Goal: Task Accomplishment & Management: Manage account settings

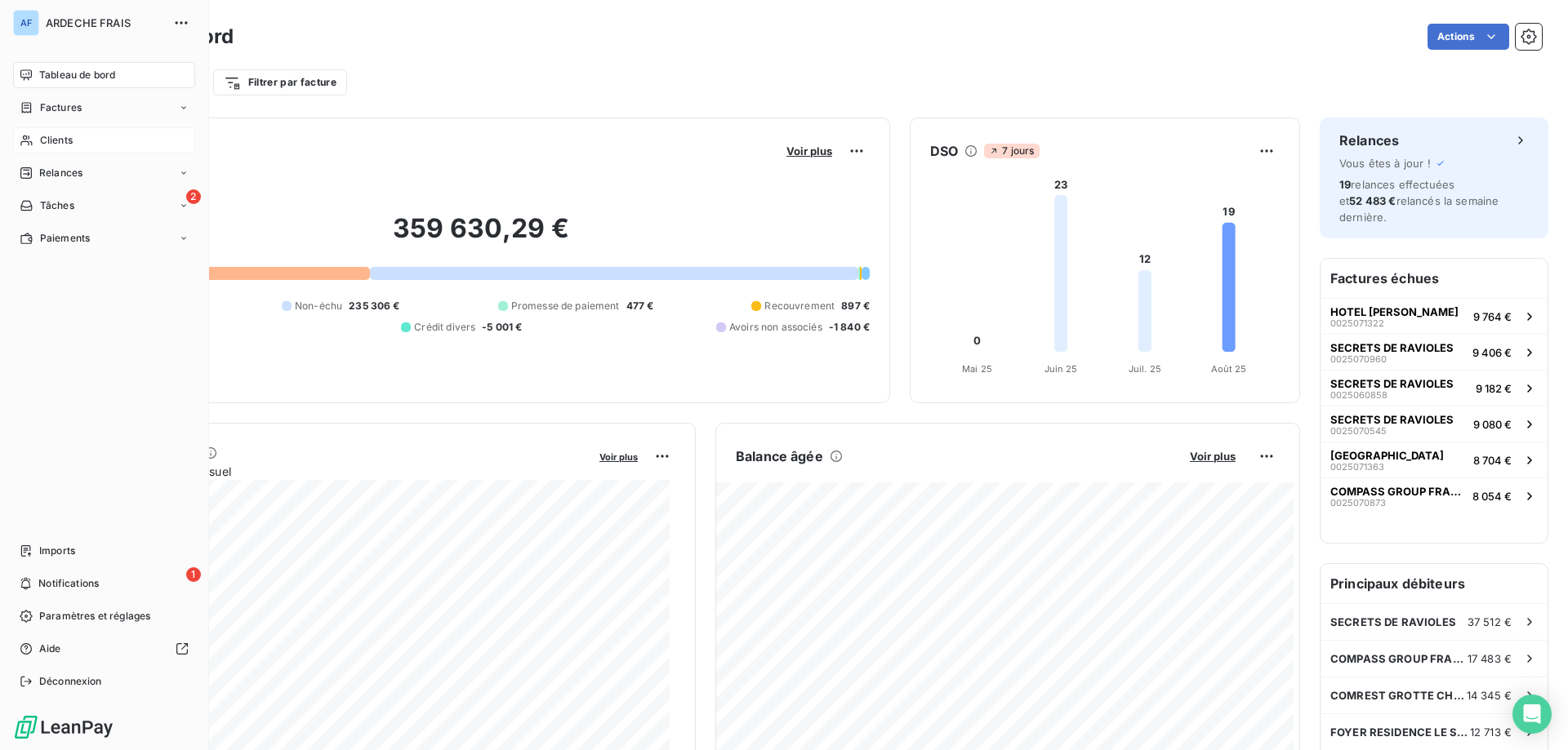
click at [81, 144] on div "Clients" at bounding box center [104, 140] width 182 height 26
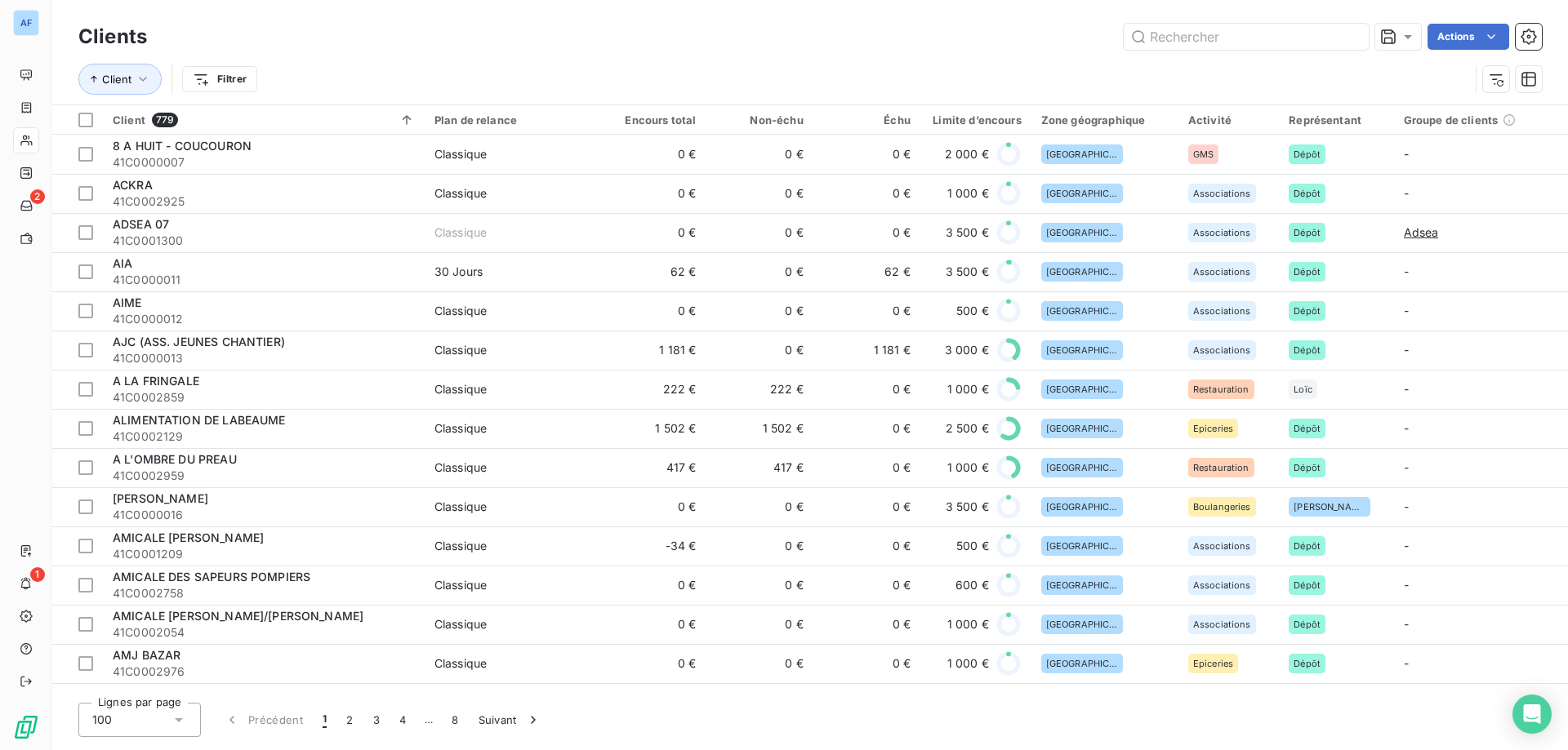
click at [134, 716] on div "100" at bounding box center [139, 719] width 122 height 34
click at [163, 723] on div "100" at bounding box center [139, 719] width 122 height 34
click at [165, 663] on li "50" at bounding box center [139, 654] width 122 height 29
click at [1208, 40] on input "text" at bounding box center [1246, 36] width 245 height 26
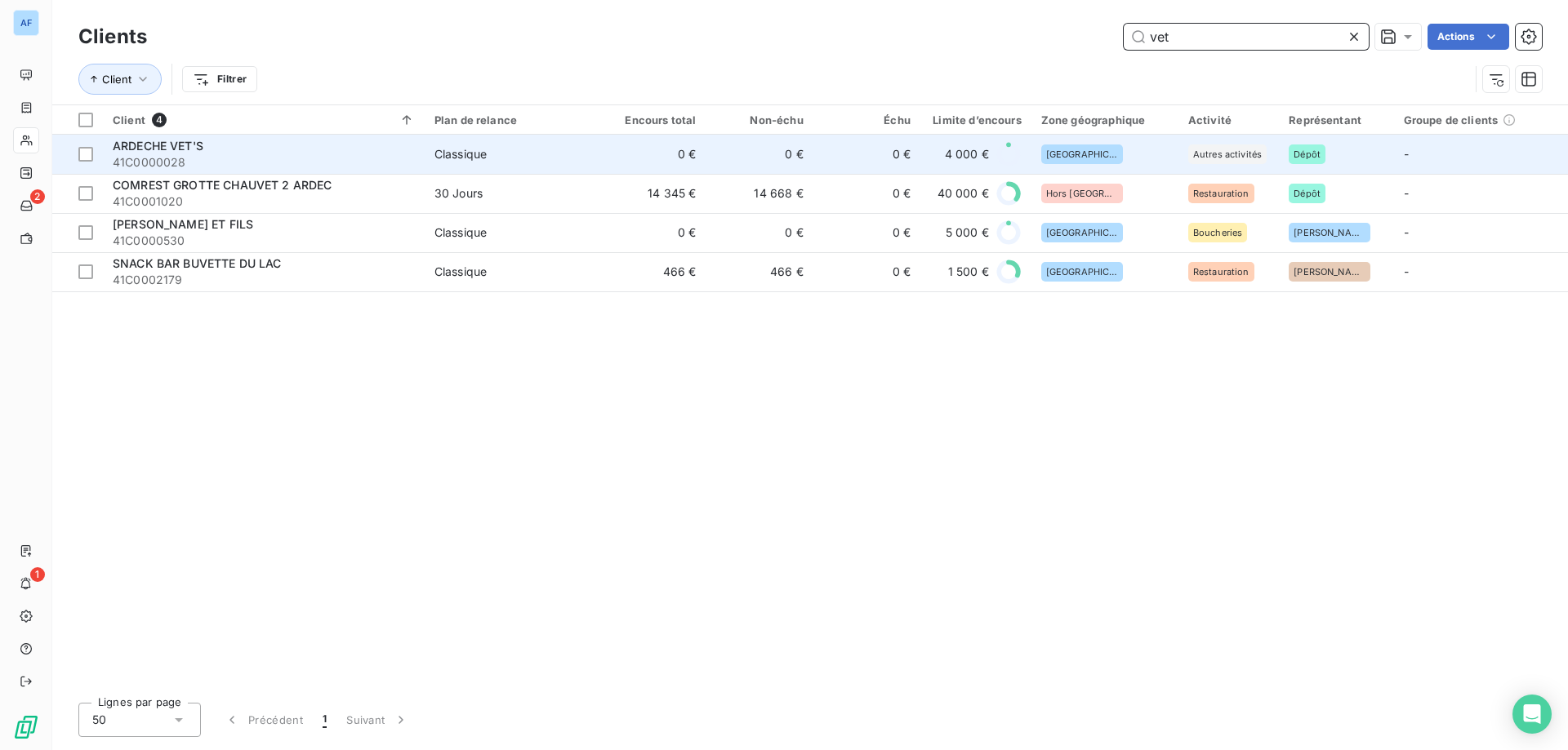
type input "vet"
click at [793, 150] on td "0 €" at bounding box center [759, 154] width 107 height 39
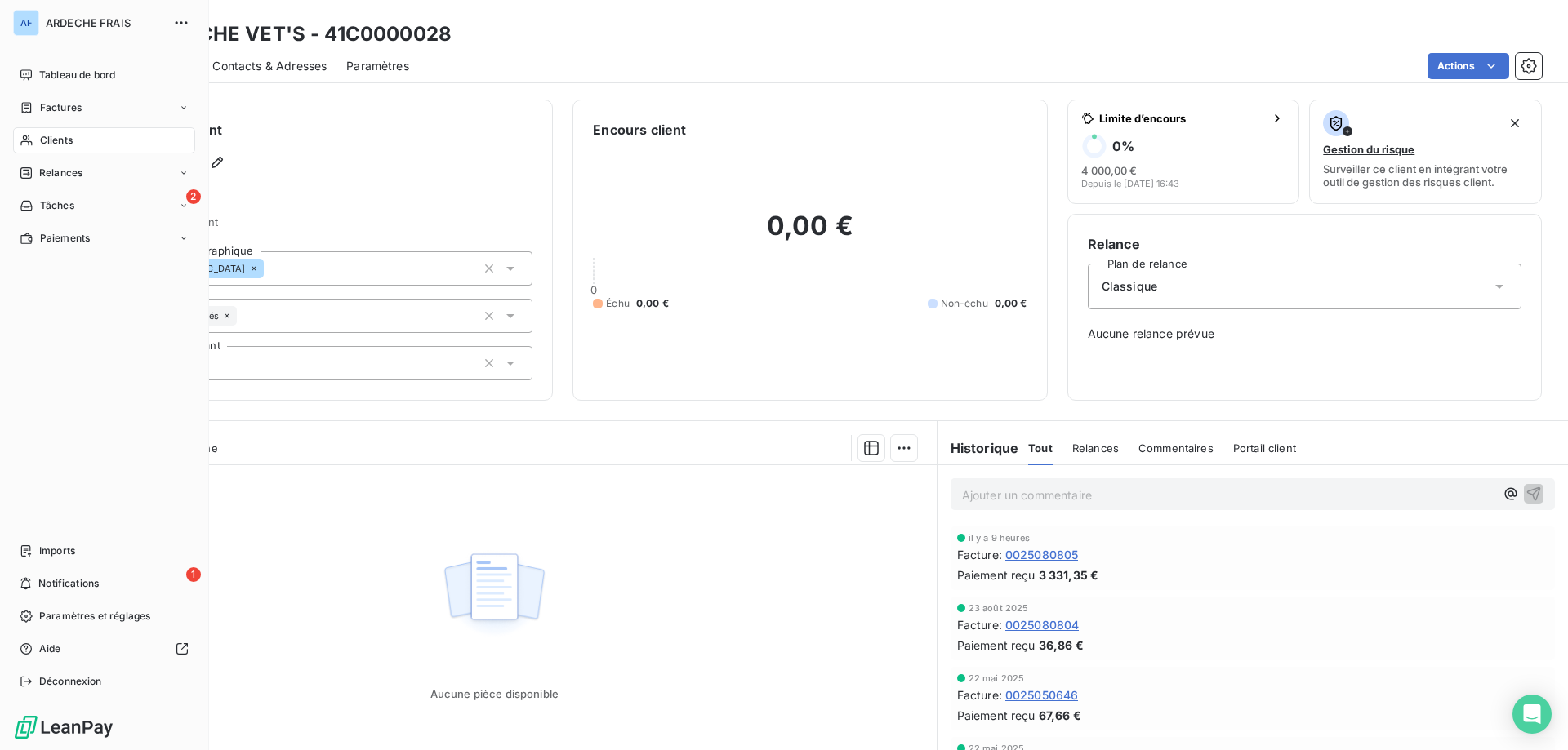
click at [56, 146] on span "Clients" at bounding box center [56, 140] width 32 height 15
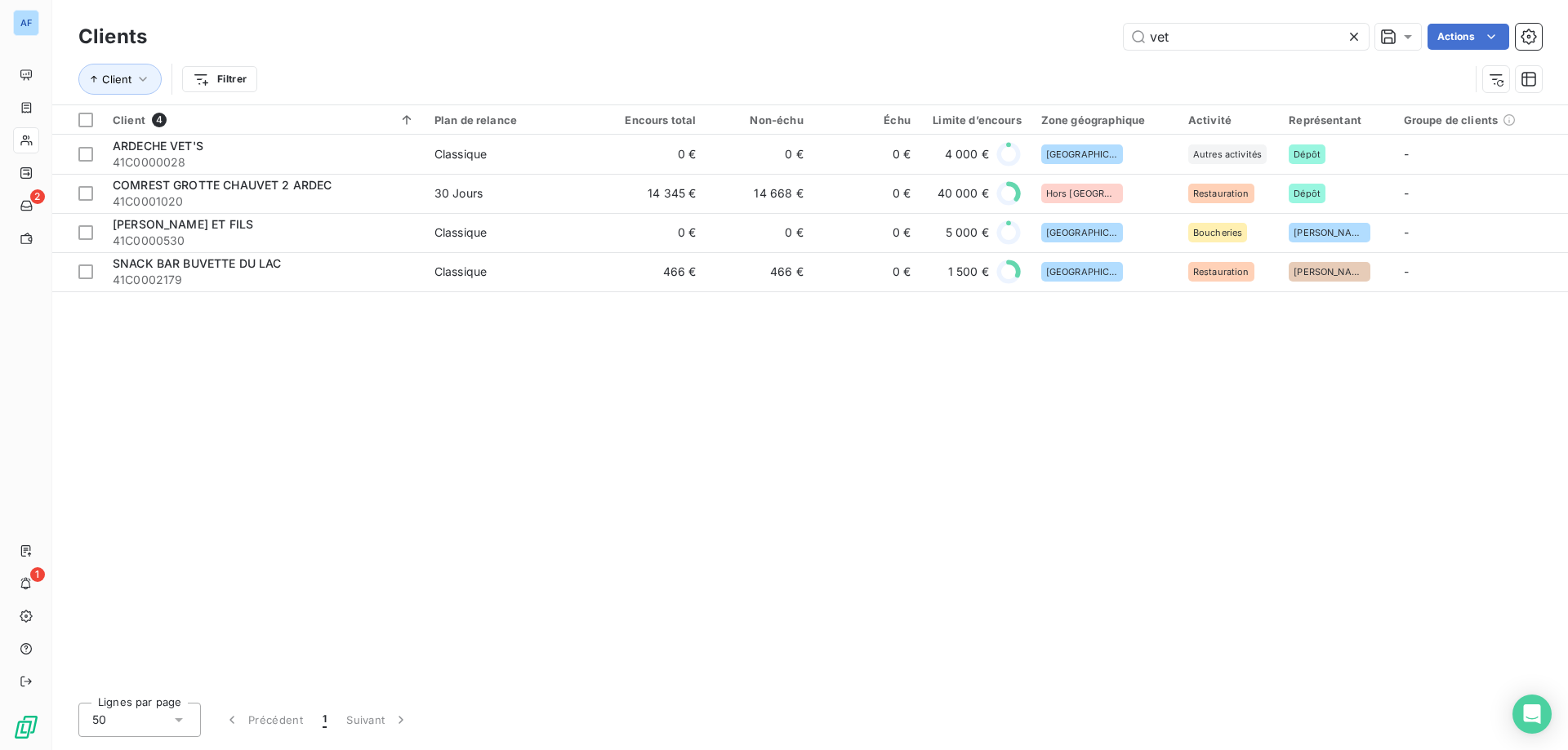
click at [1350, 38] on icon at bounding box center [1354, 37] width 17 height 17
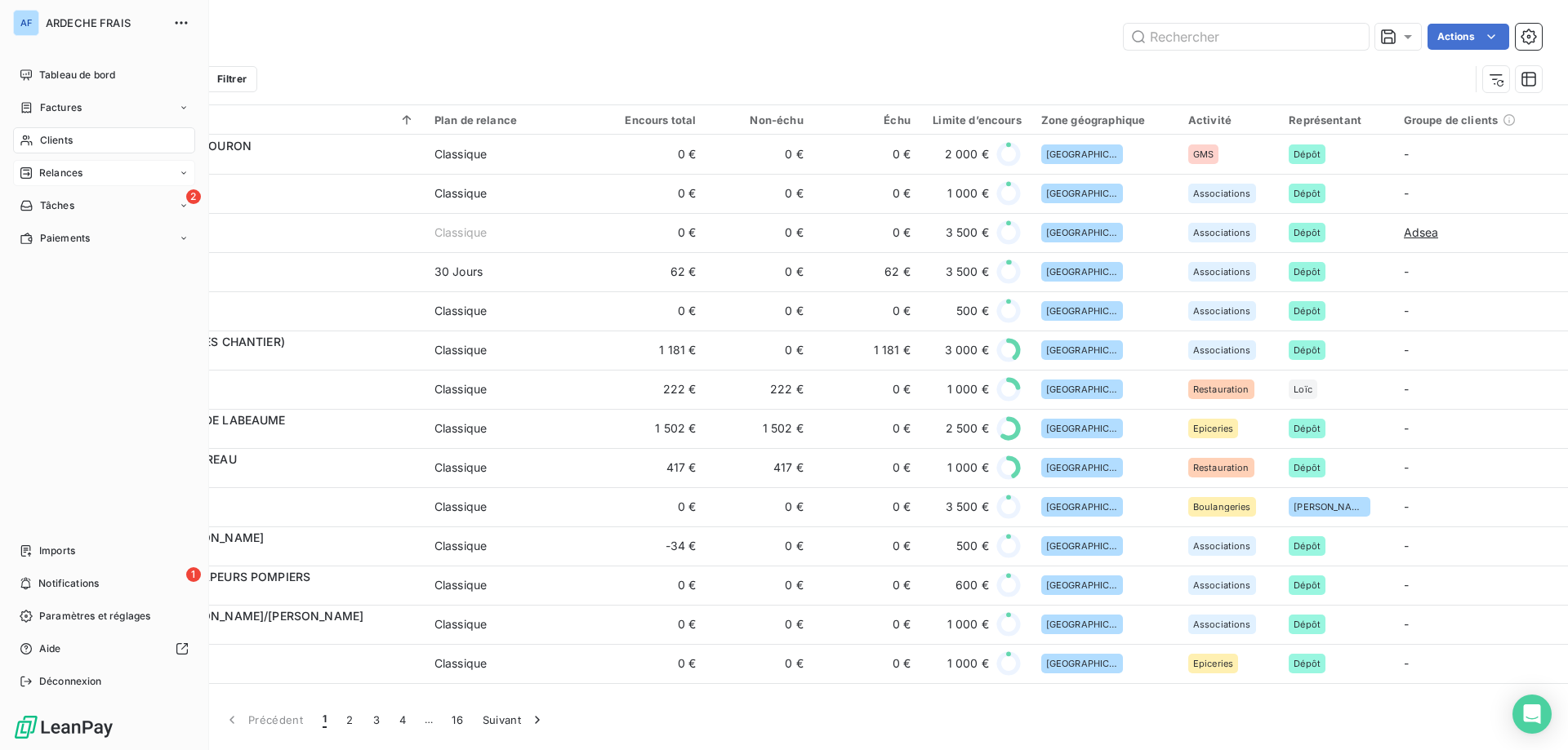
click at [44, 177] on span "Relances" at bounding box center [61, 173] width 43 height 15
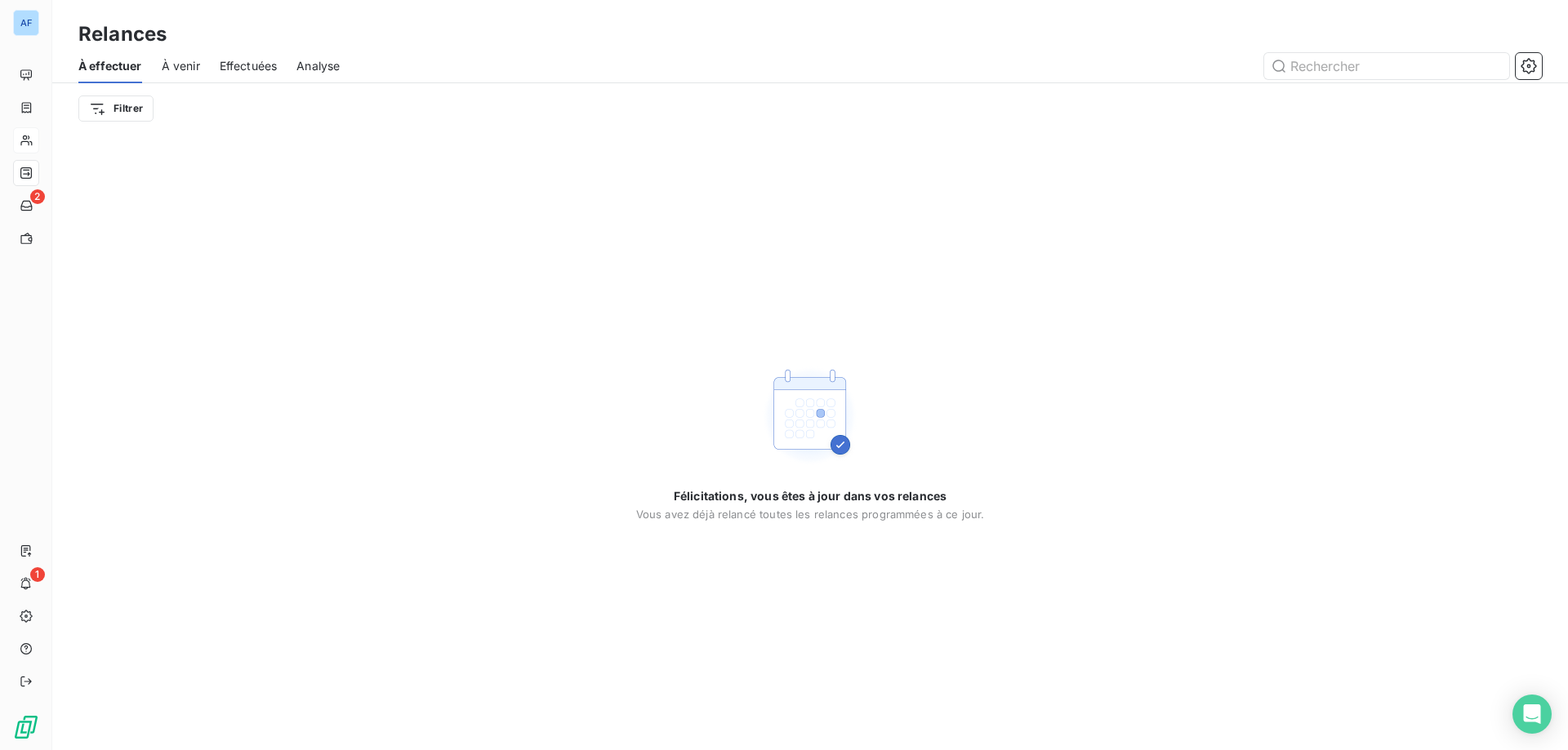
click at [169, 82] on div "À venir" at bounding box center [181, 66] width 38 height 34
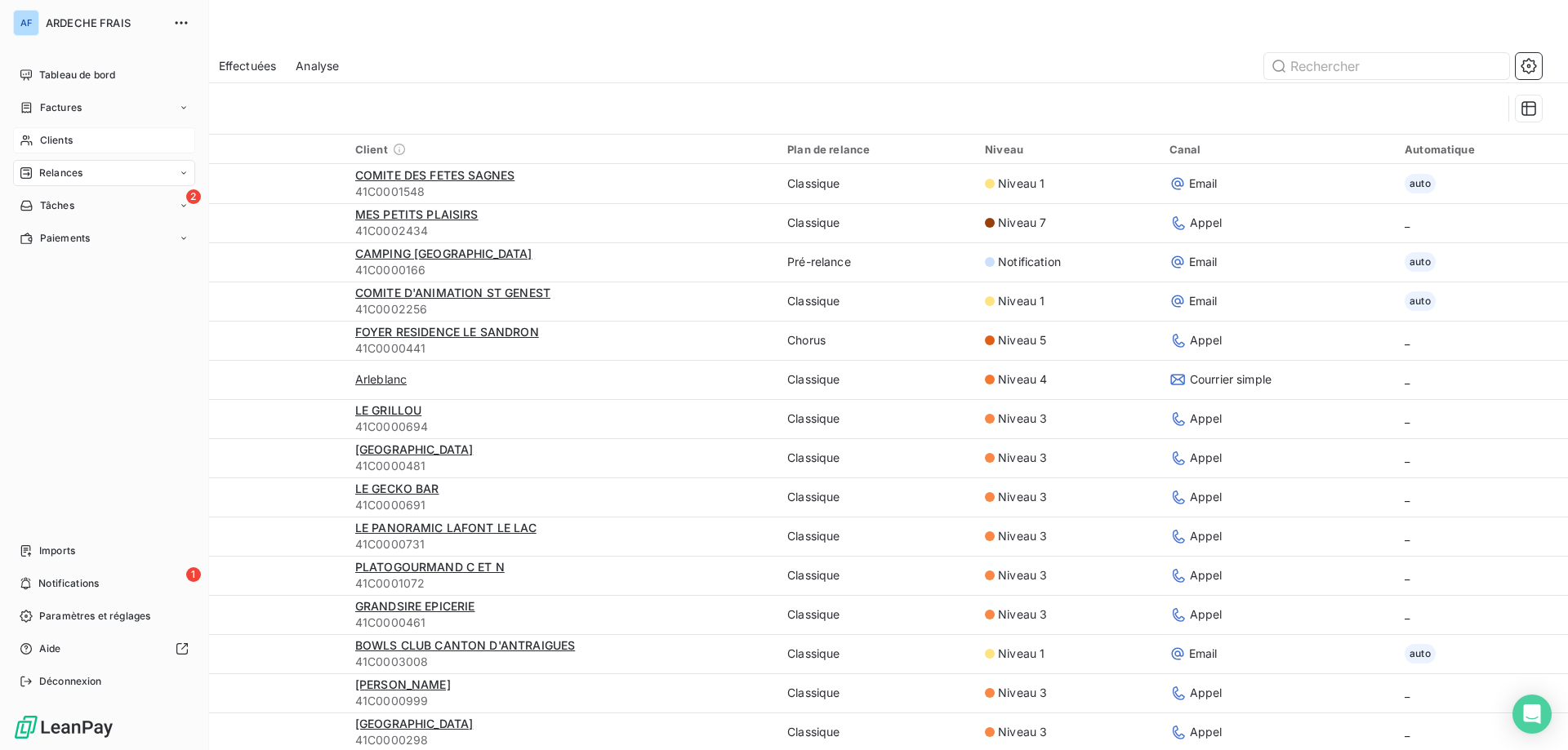
click at [33, 141] on div "Clients" at bounding box center [104, 140] width 182 height 26
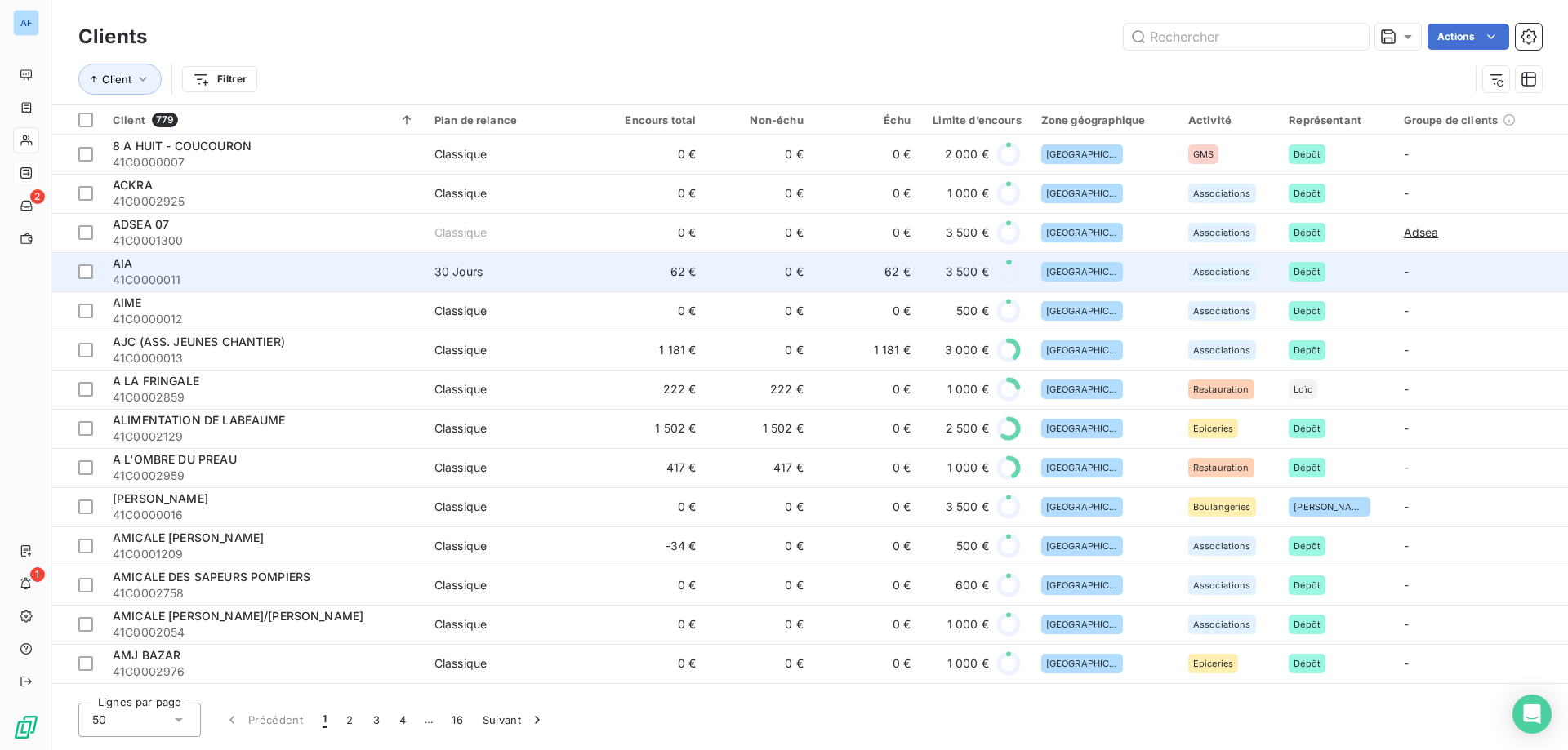
click at [319, 279] on span "41C0000011" at bounding box center [264, 280] width 302 height 17
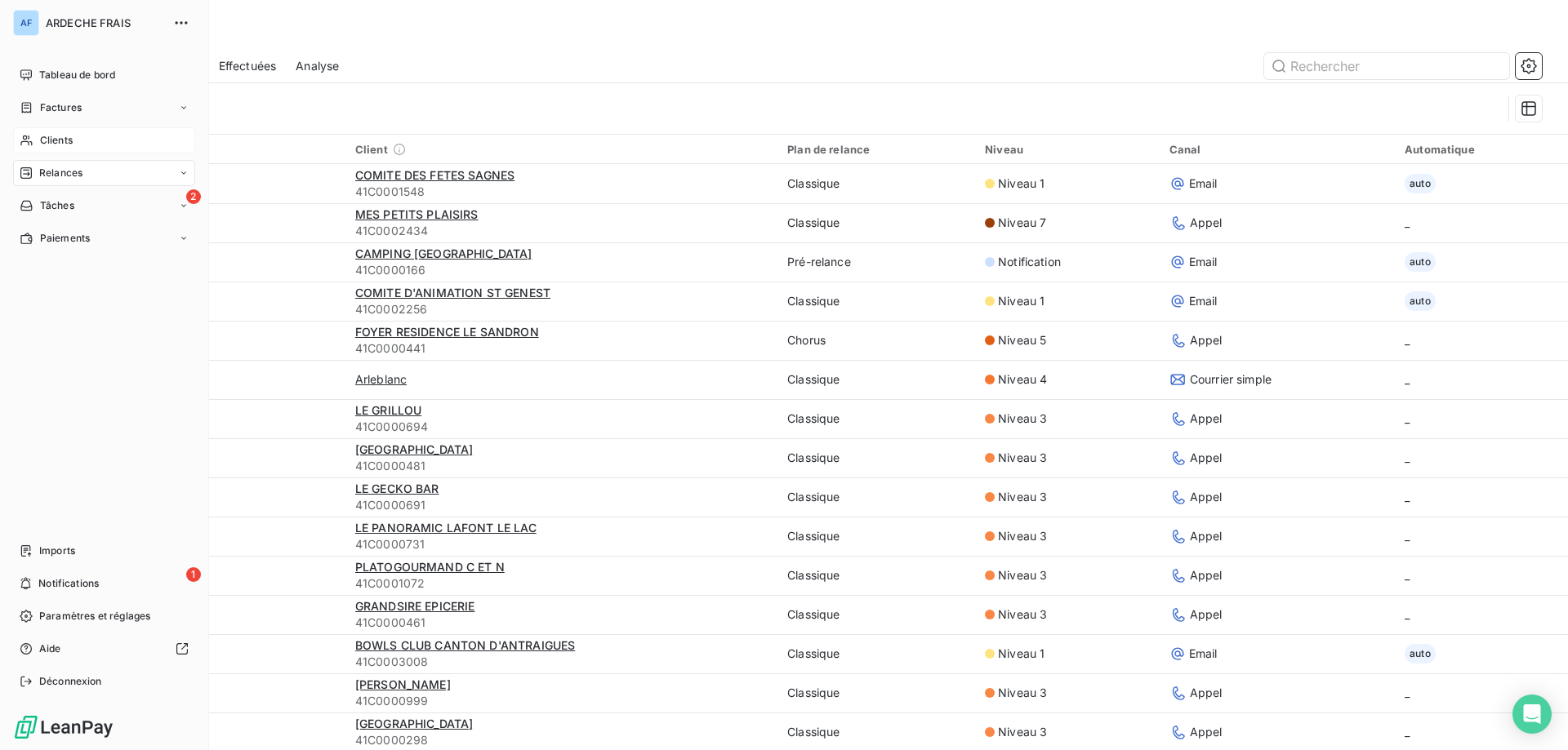
click at [66, 131] on div "Clients" at bounding box center [104, 140] width 182 height 26
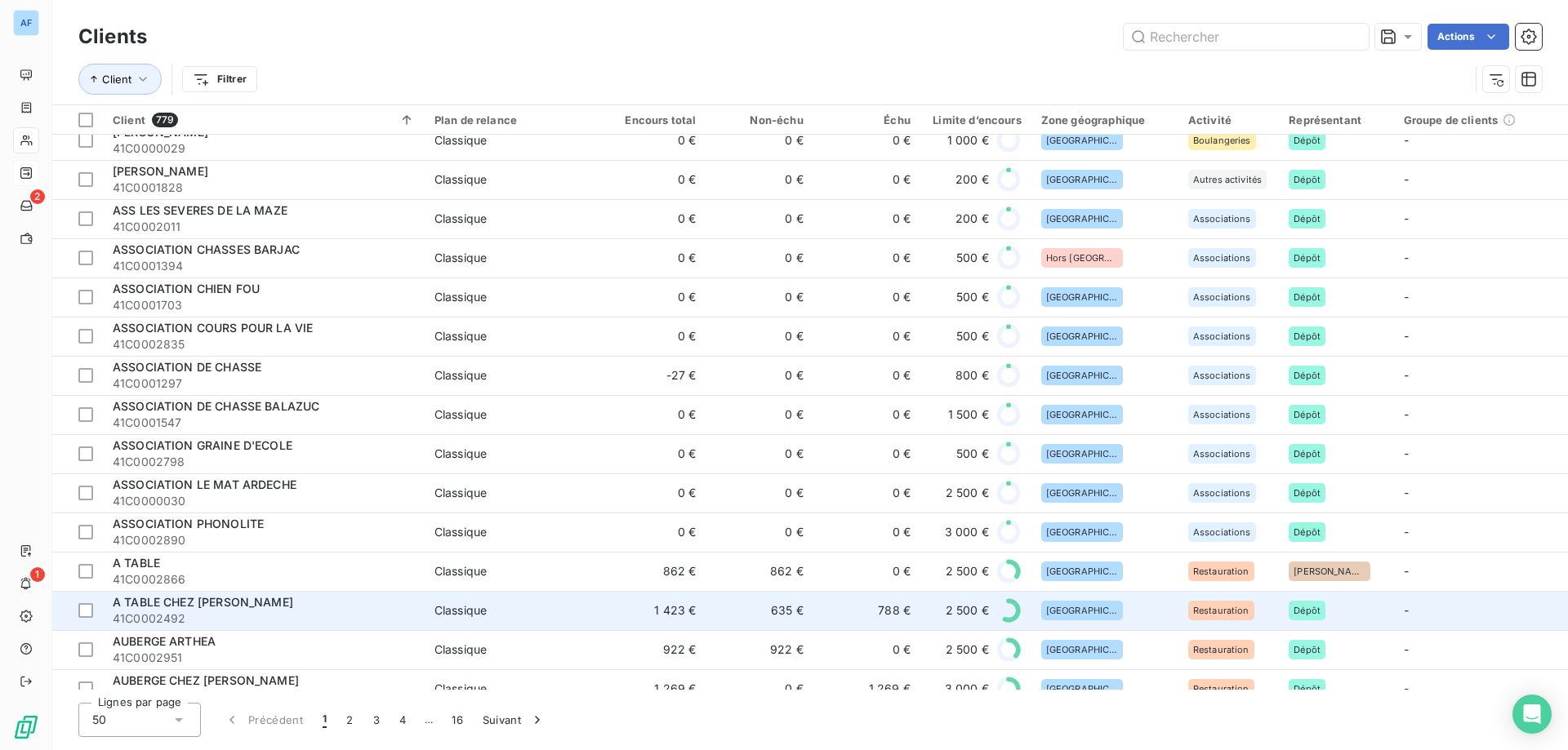
scroll to position [997, 0]
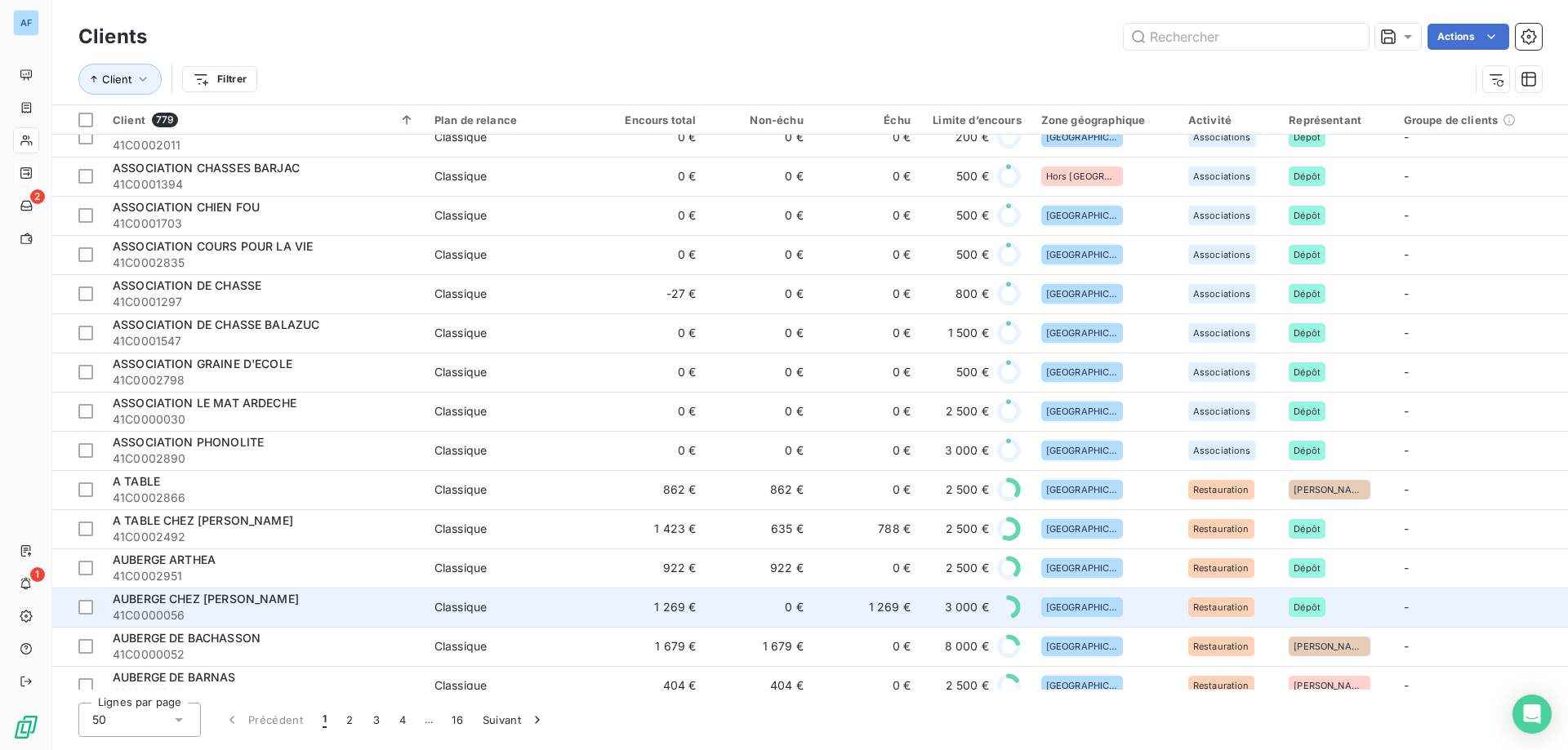
click at [630, 603] on td "1 269 €" at bounding box center [651, 607] width 107 height 39
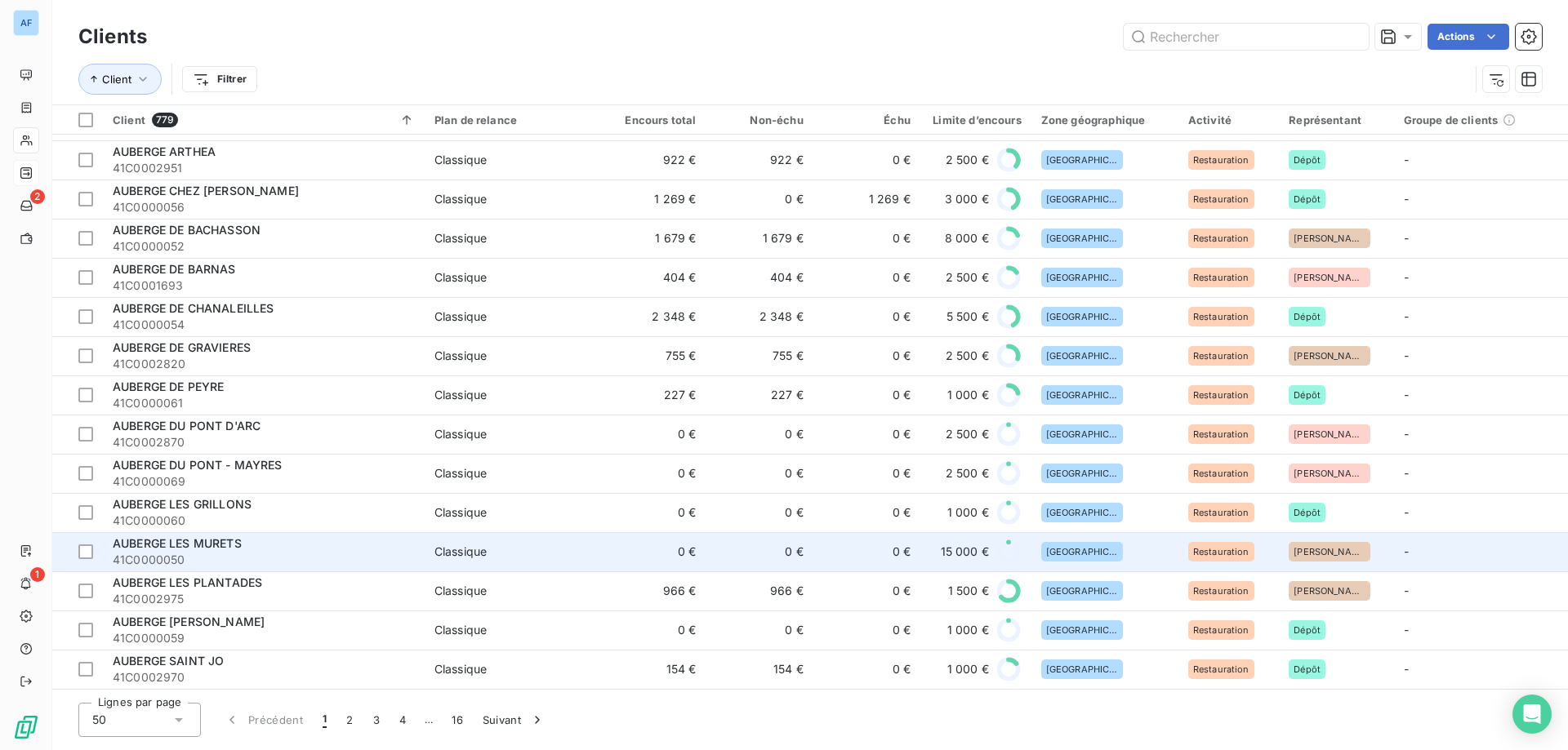
scroll to position [1242, 0]
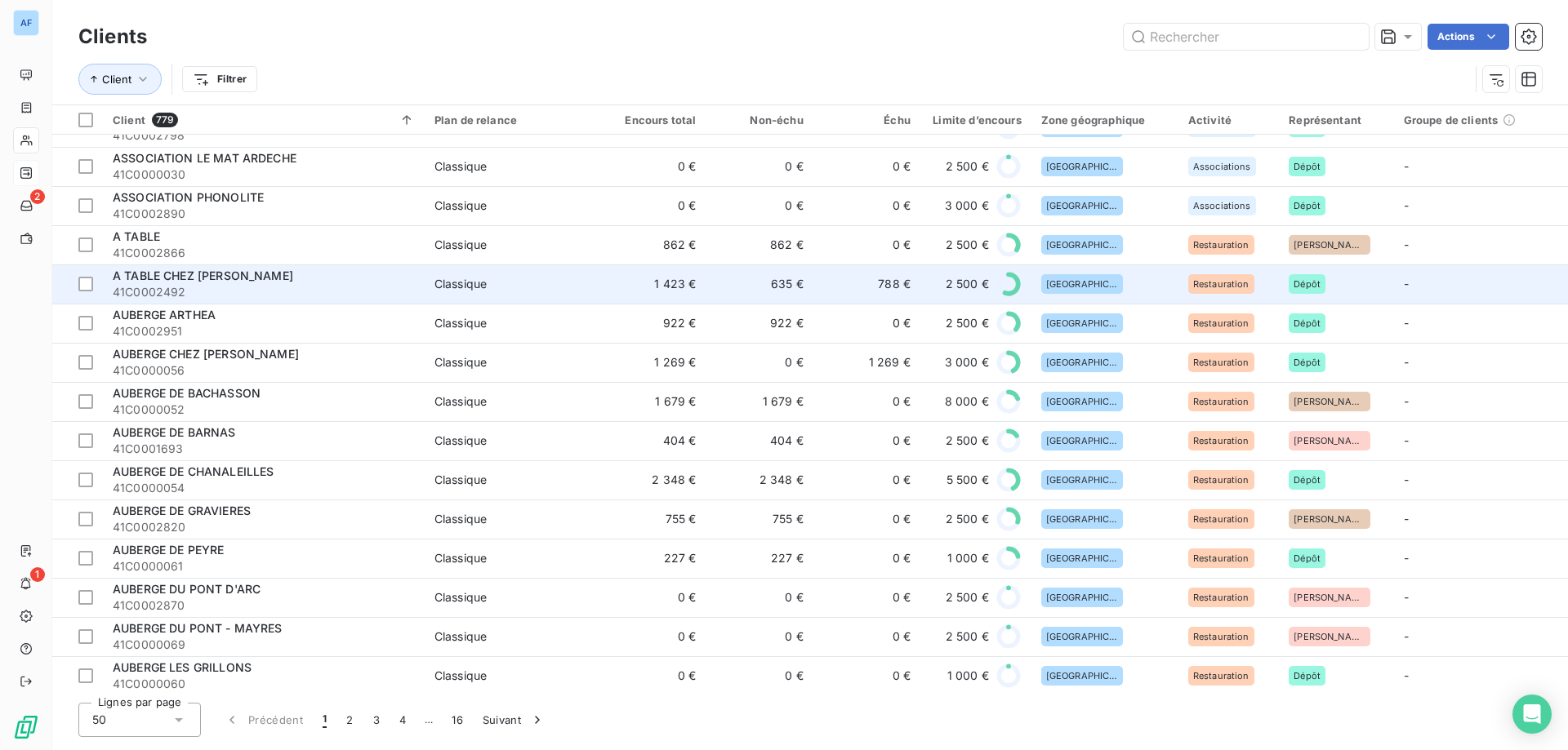
click at [859, 277] on td "788 €" at bounding box center [867, 283] width 107 height 39
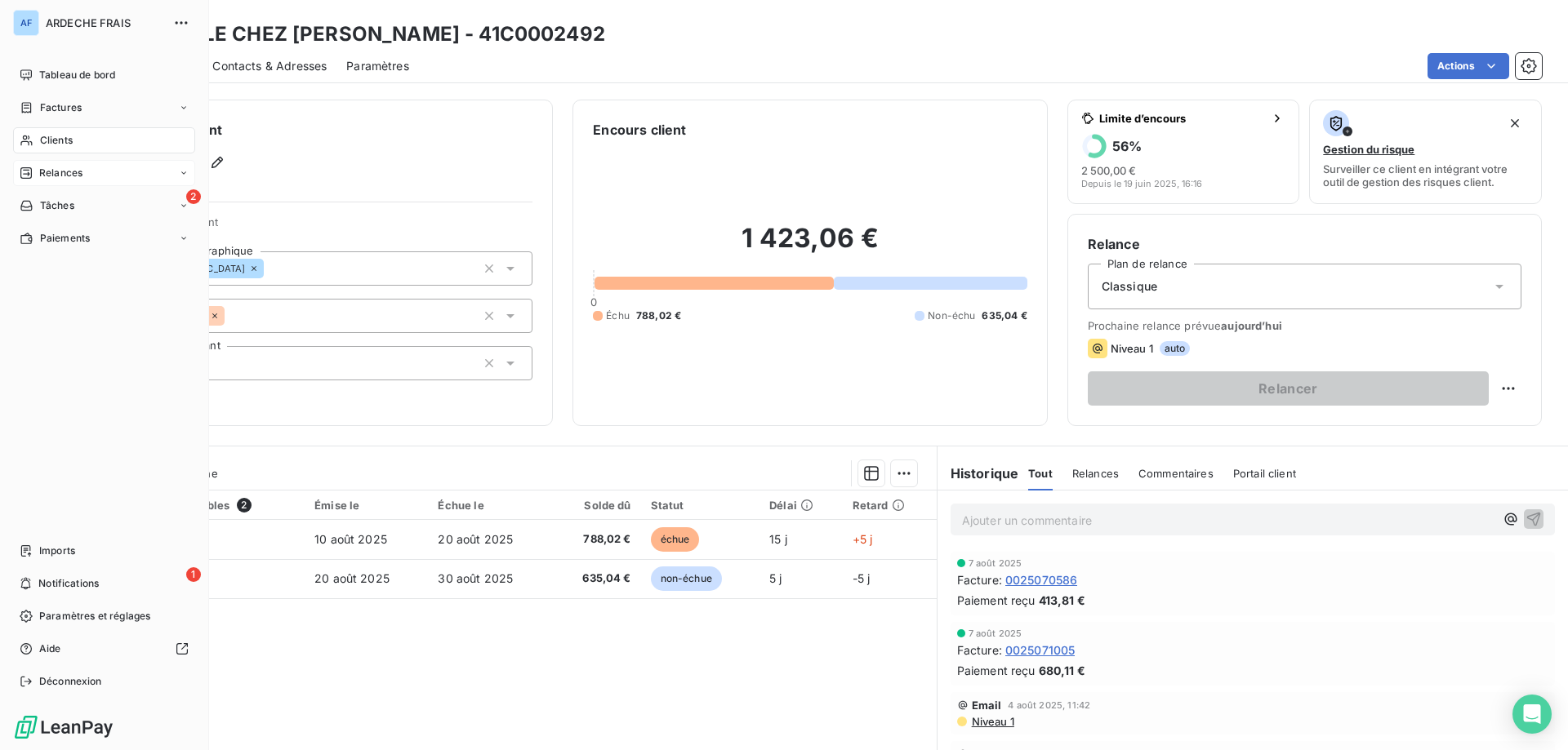
click at [66, 136] on span "Clients" at bounding box center [56, 140] width 32 height 15
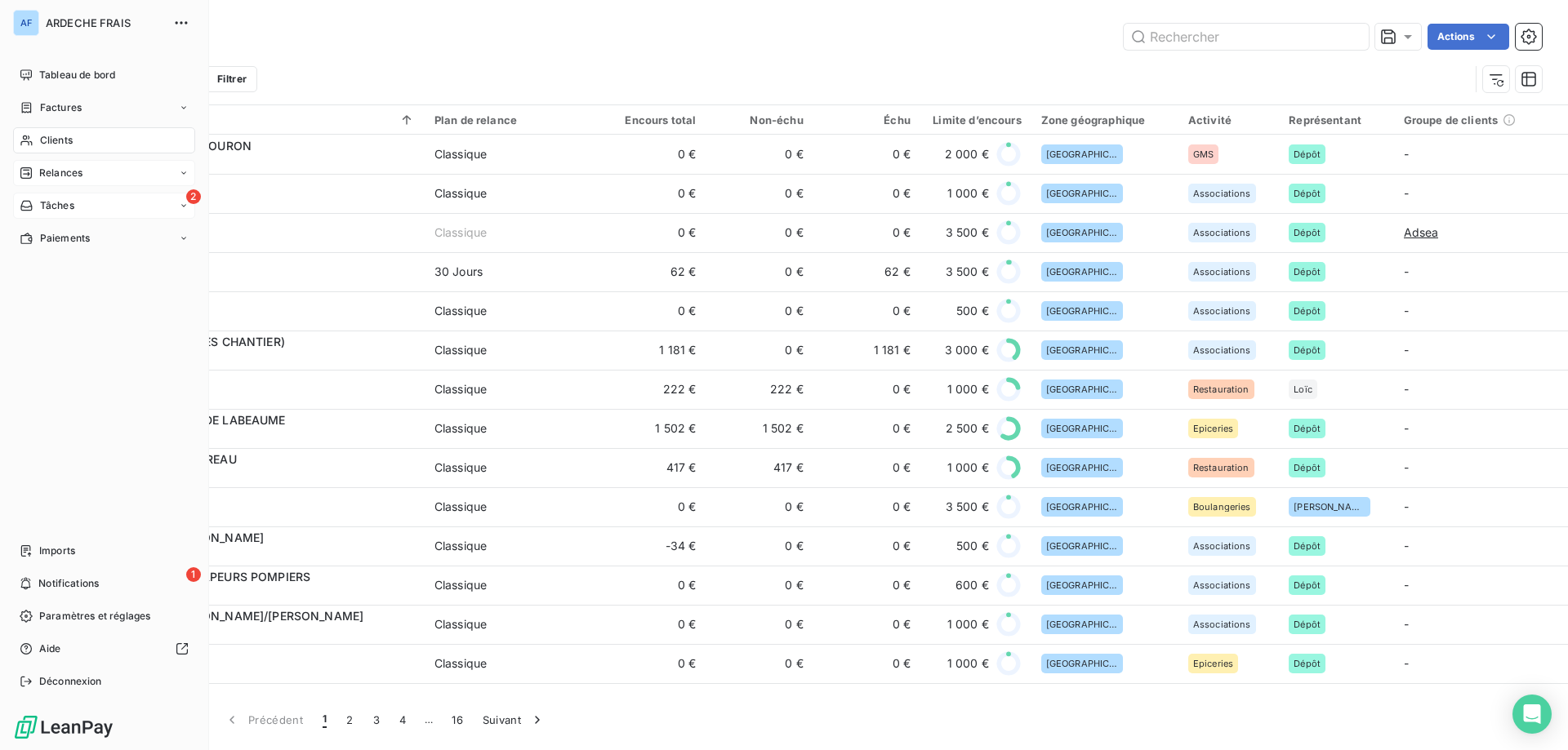
click at [169, 208] on div "2 Tâches" at bounding box center [104, 205] width 182 height 26
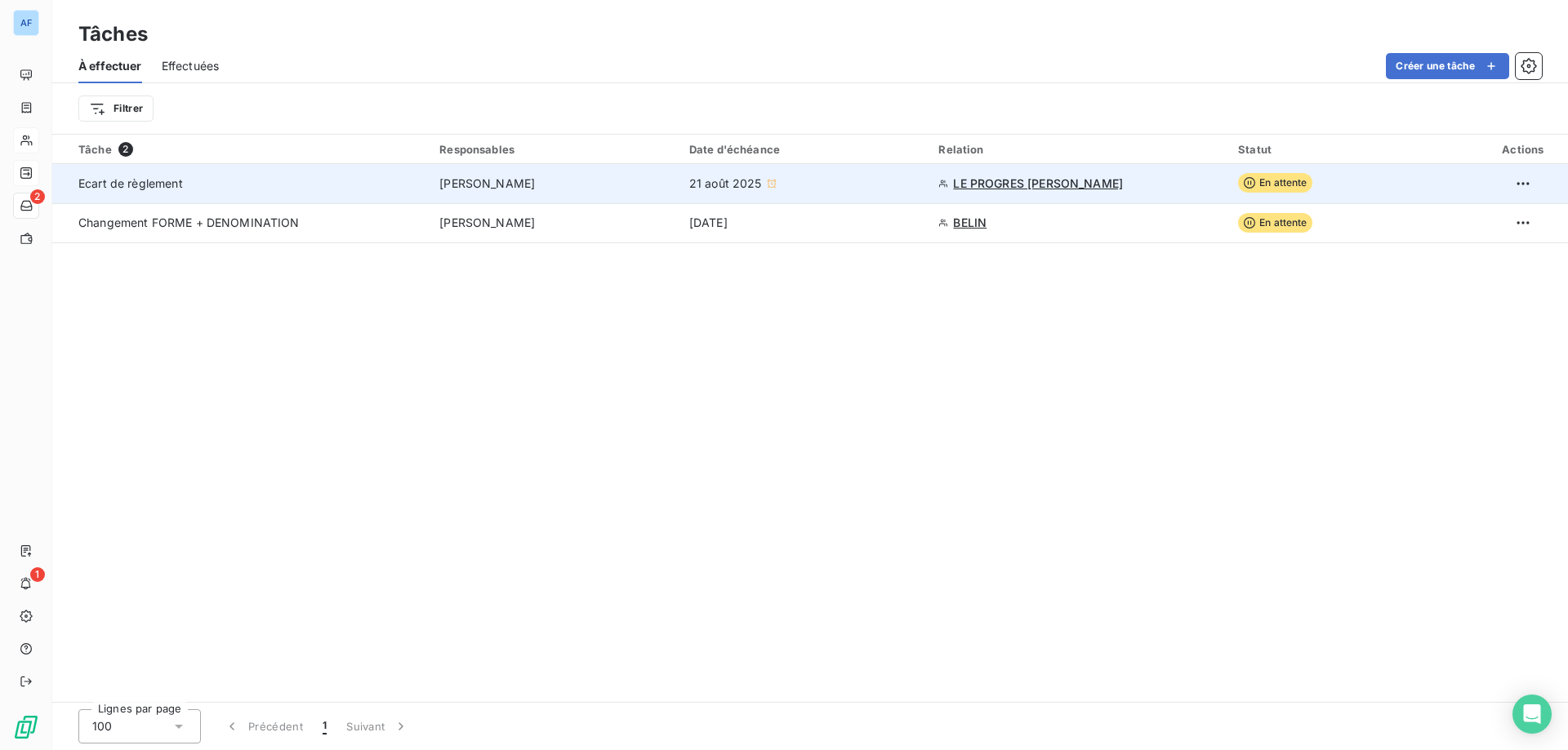
click at [525, 193] on td "[PERSON_NAME]" at bounding box center [554, 184] width 250 height 39
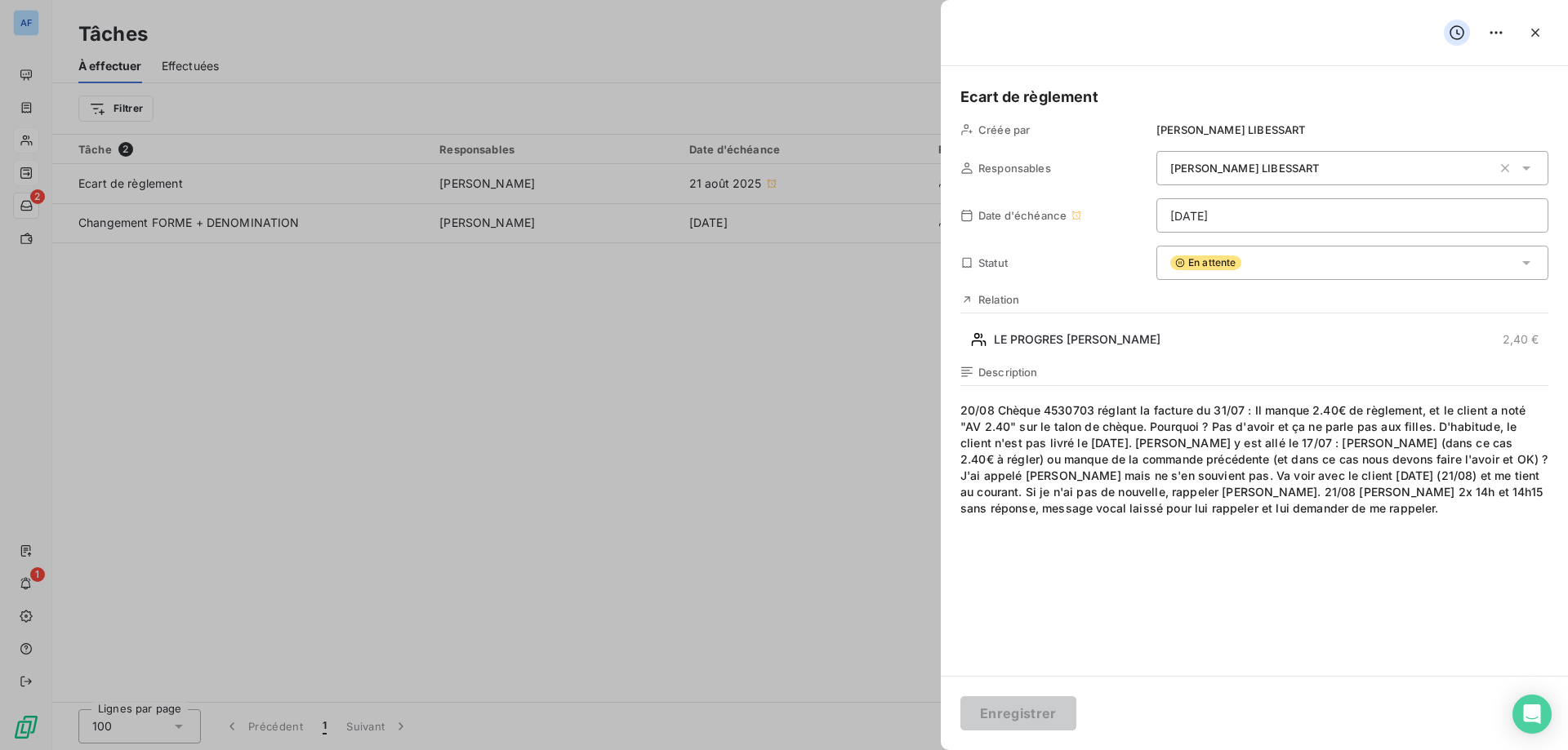
click at [1271, 518] on span "20/08 Chèque 4530703 réglant la facture du 31/07 : Il manque 2.40€ de règlement…" at bounding box center [1255, 558] width 588 height 313
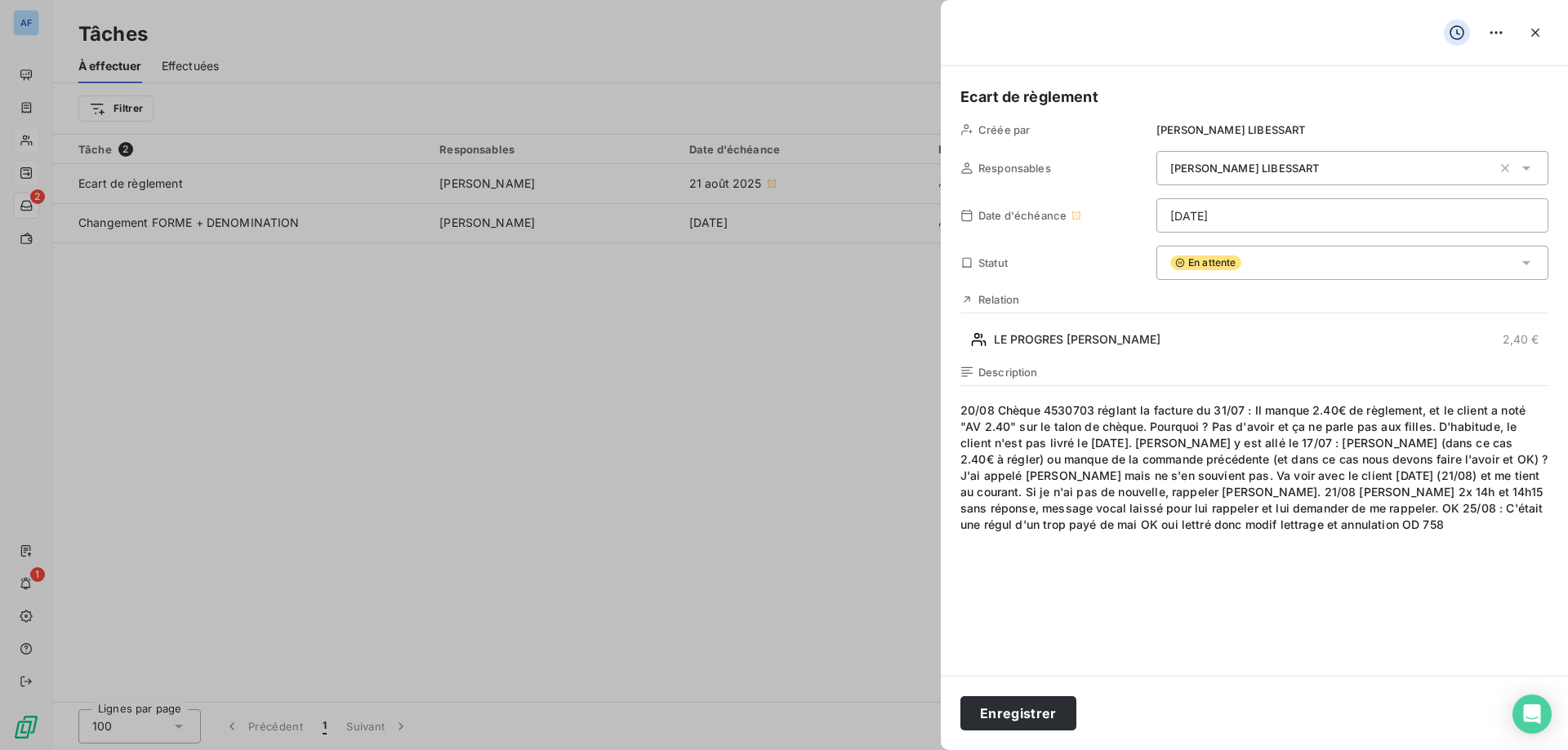
click at [1221, 259] on span "En attente" at bounding box center [1205, 263] width 71 height 15
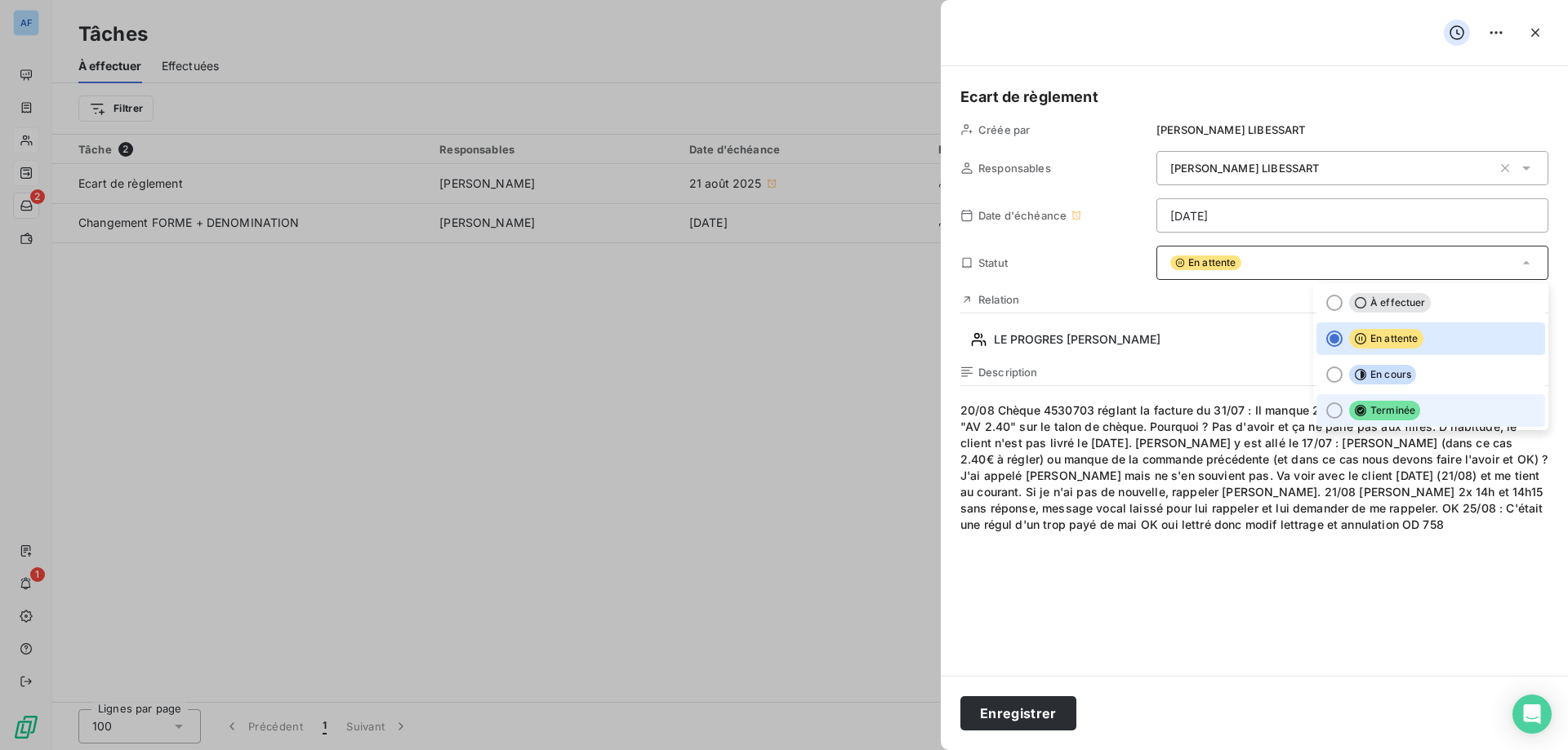
click at [1408, 410] on span "Terminée" at bounding box center [1384, 410] width 71 height 20
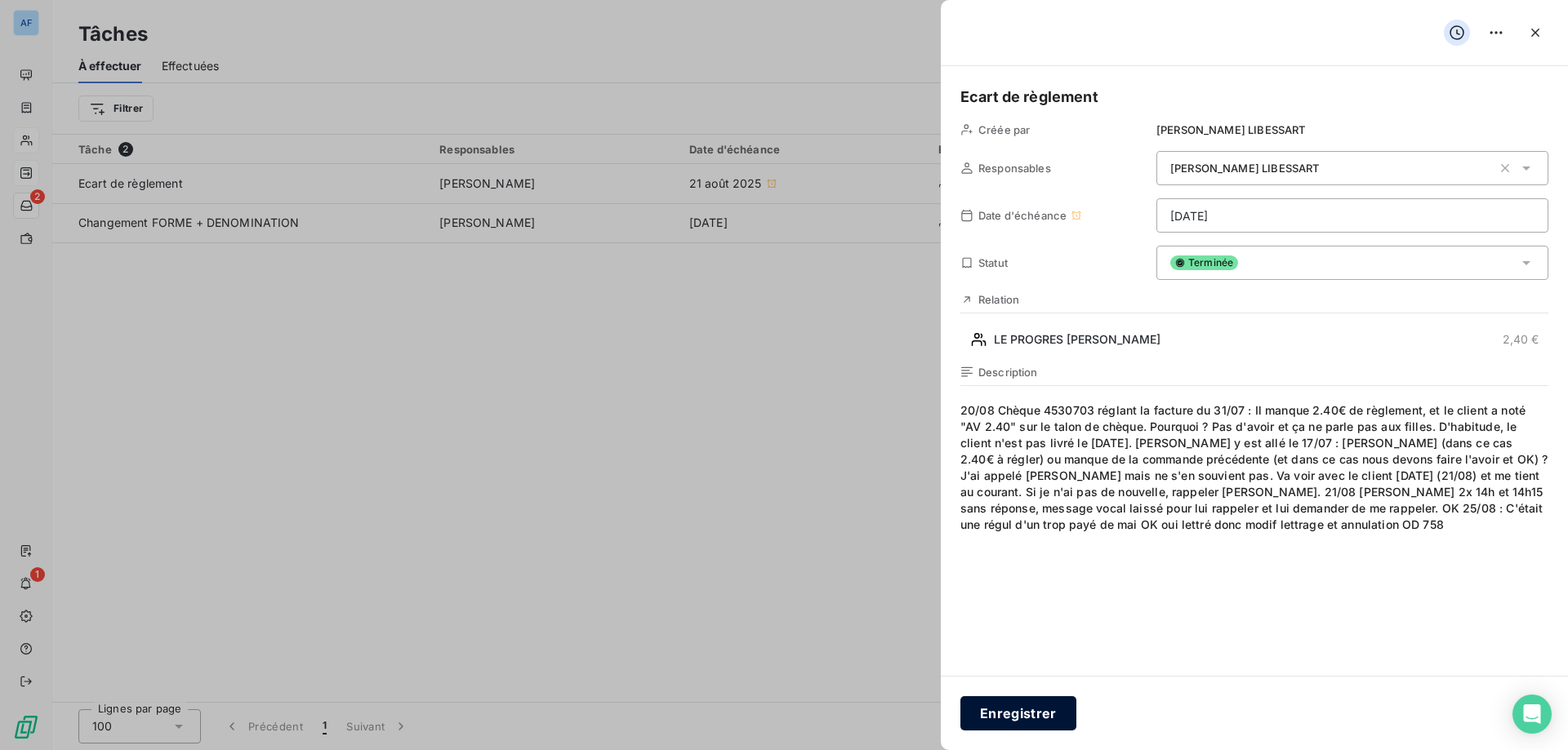
click at [1010, 706] on button "Enregistrer" at bounding box center [1019, 713] width 116 height 34
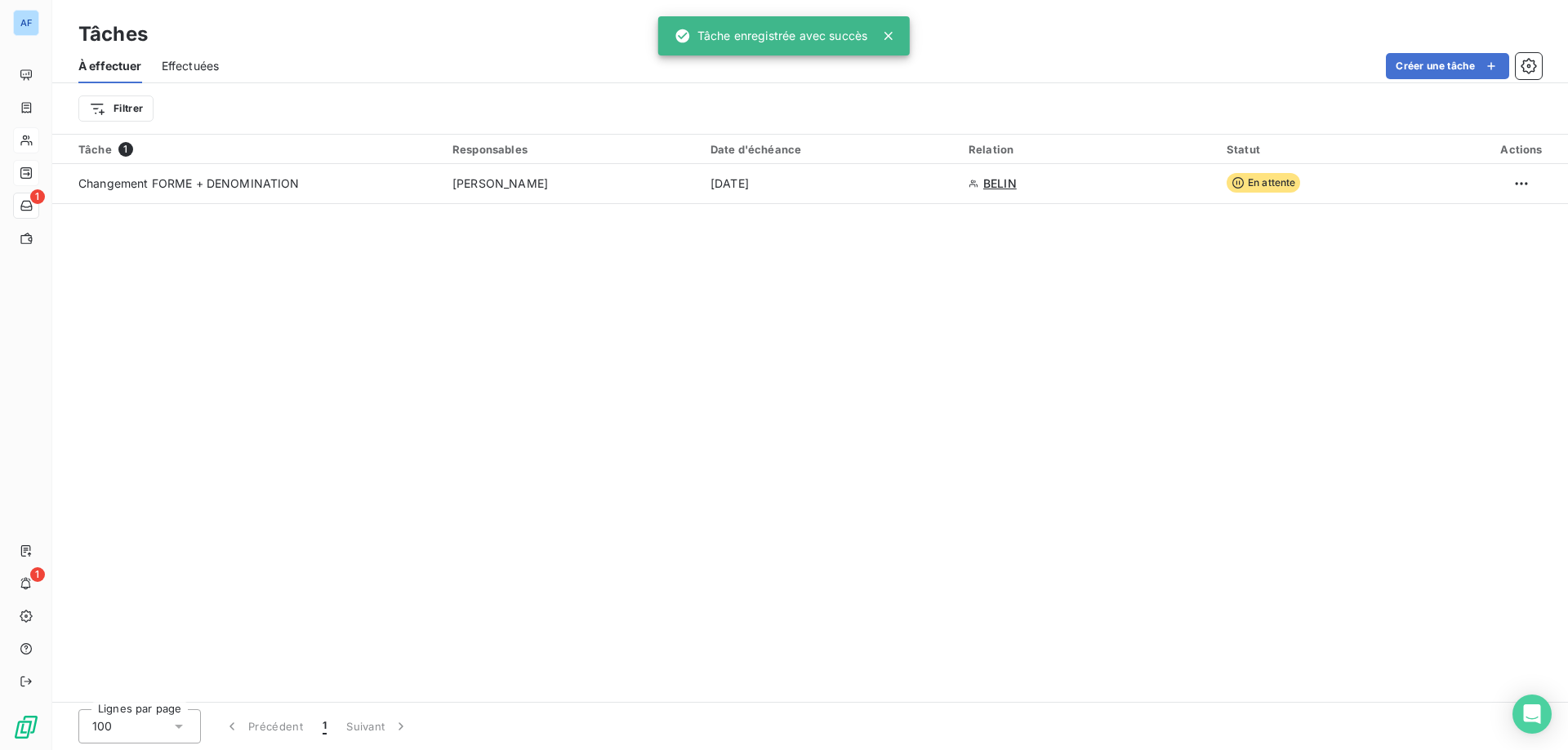
click at [182, 71] on span "Effectuées" at bounding box center [191, 66] width 58 height 17
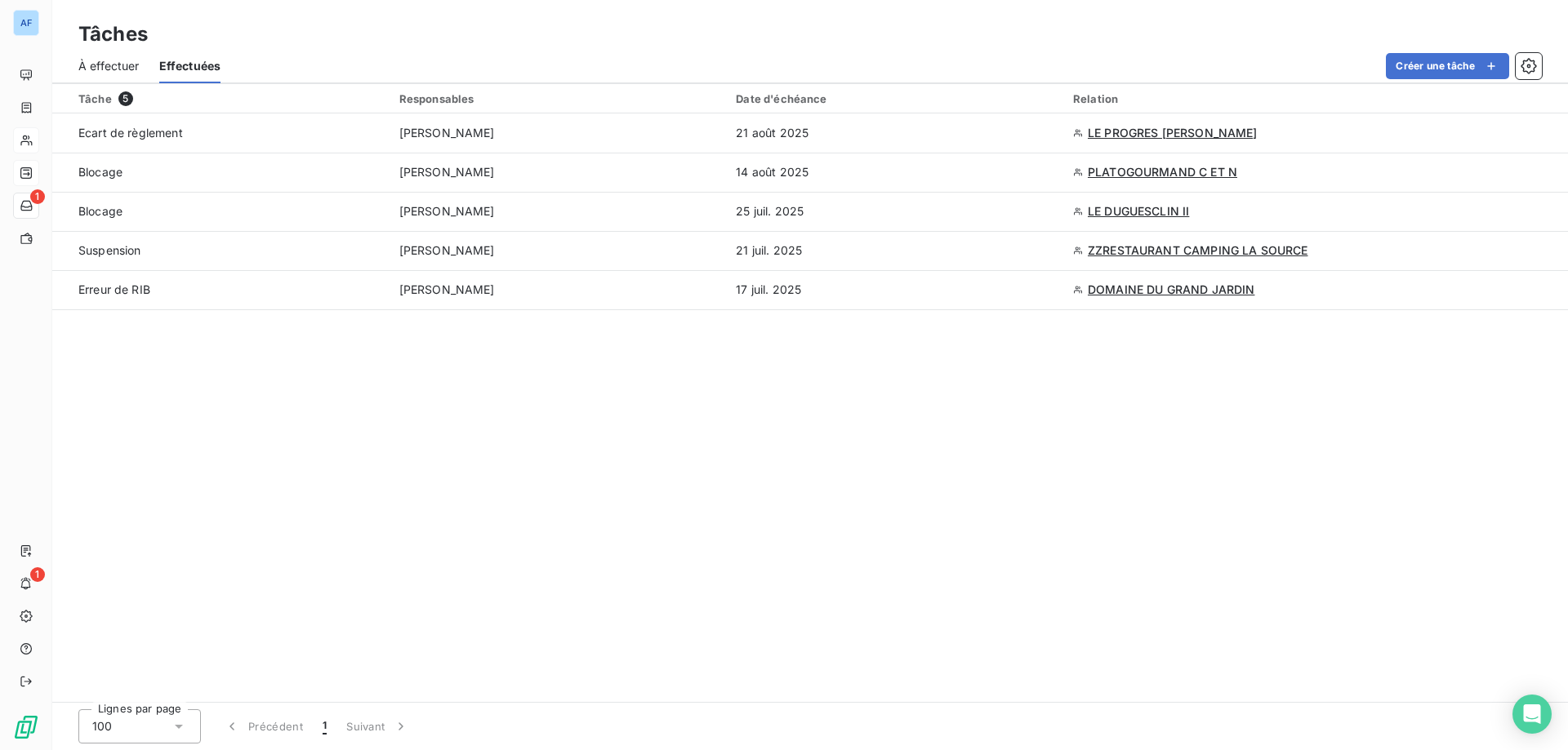
click at [132, 69] on span "À effectuer" at bounding box center [109, 66] width 61 height 17
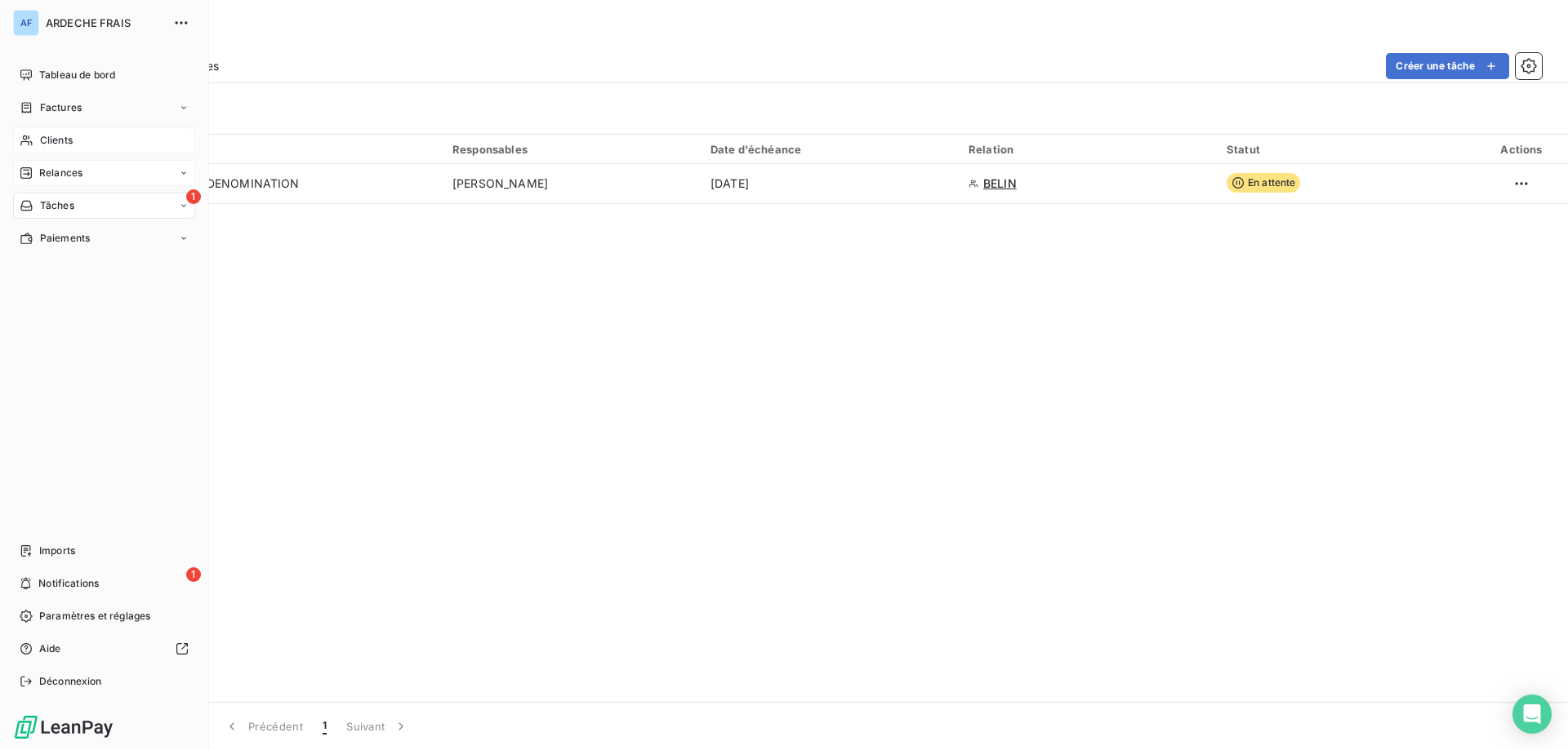
click at [40, 138] on span "Clients" at bounding box center [56, 140] width 32 height 15
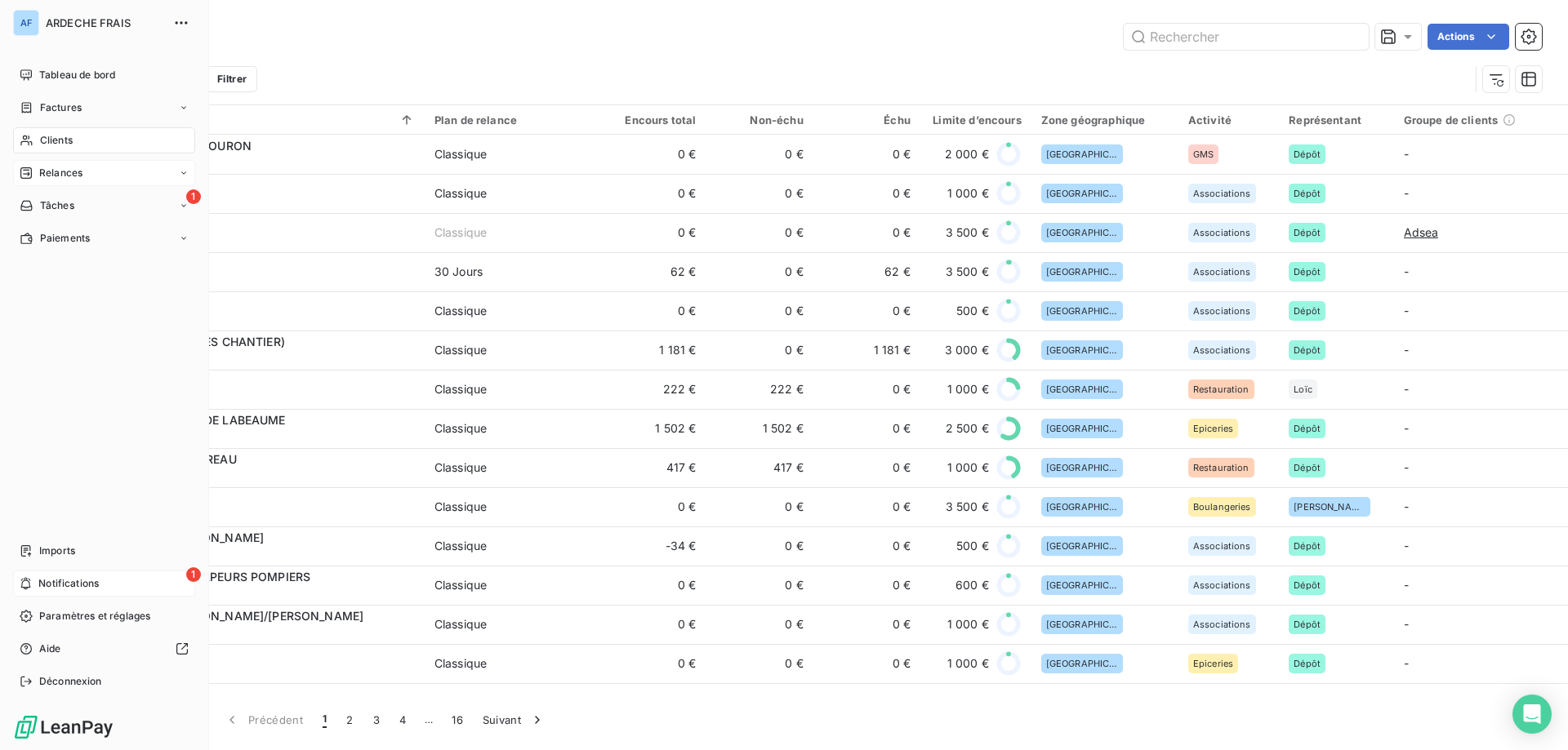
click at [117, 581] on div "1 Notifications" at bounding box center [104, 583] width 182 height 26
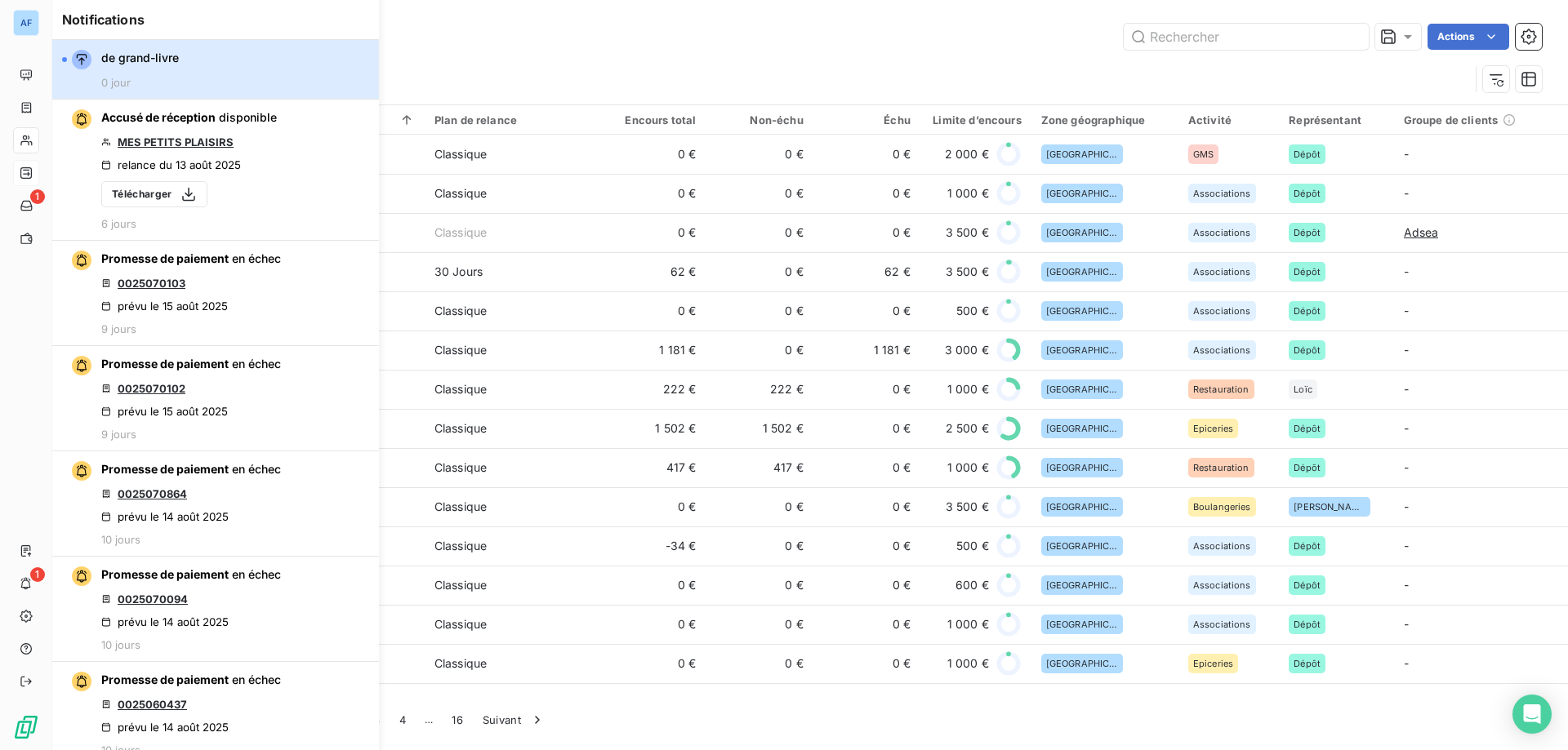
click at [107, 62] on span "de grand-livre" at bounding box center [140, 58] width 77 height 17
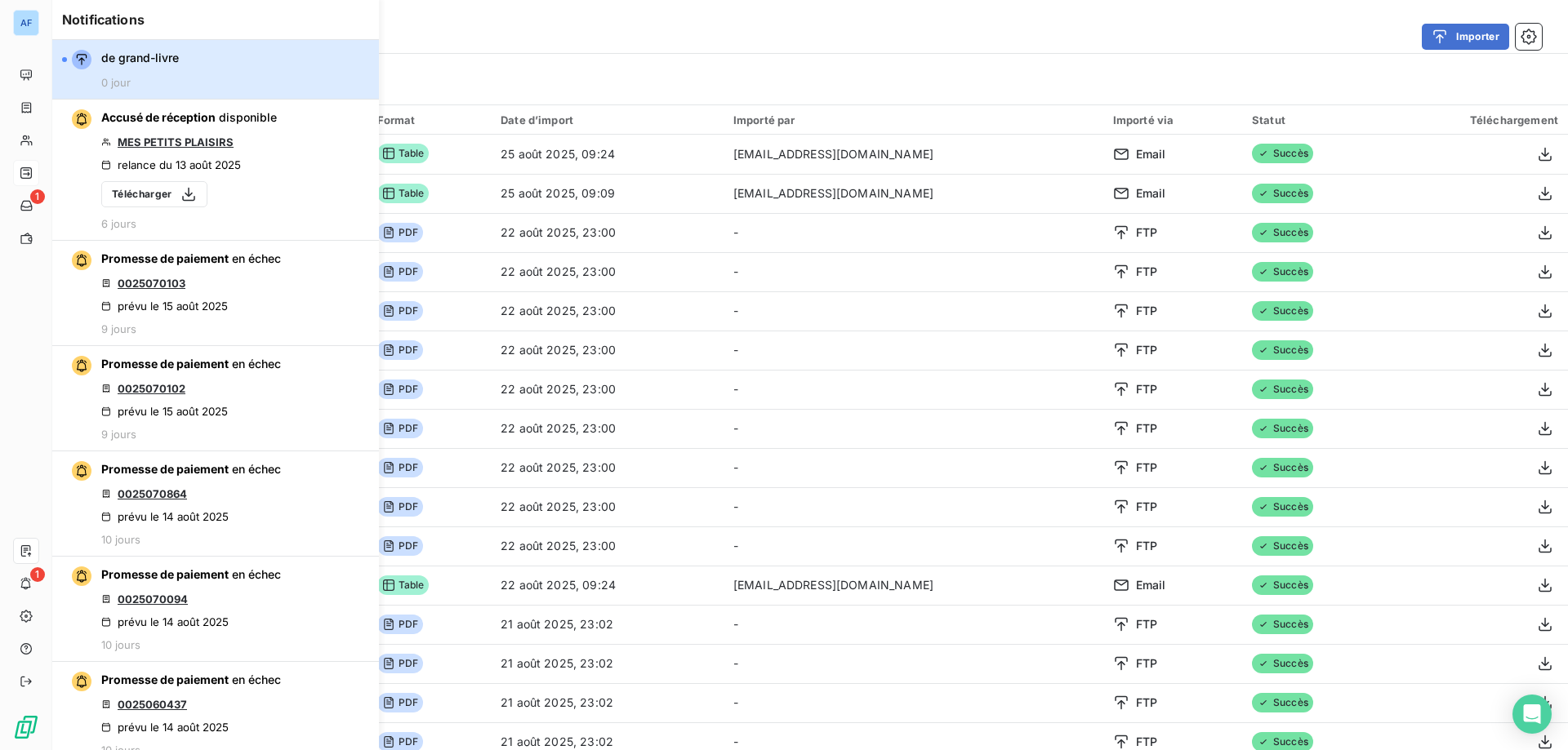
click at [66, 56] on div "button" at bounding box center [76, 60] width 29 height 20
click at [101, 57] on span "de grand-livre" at bounding box center [140, 58] width 77 height 17
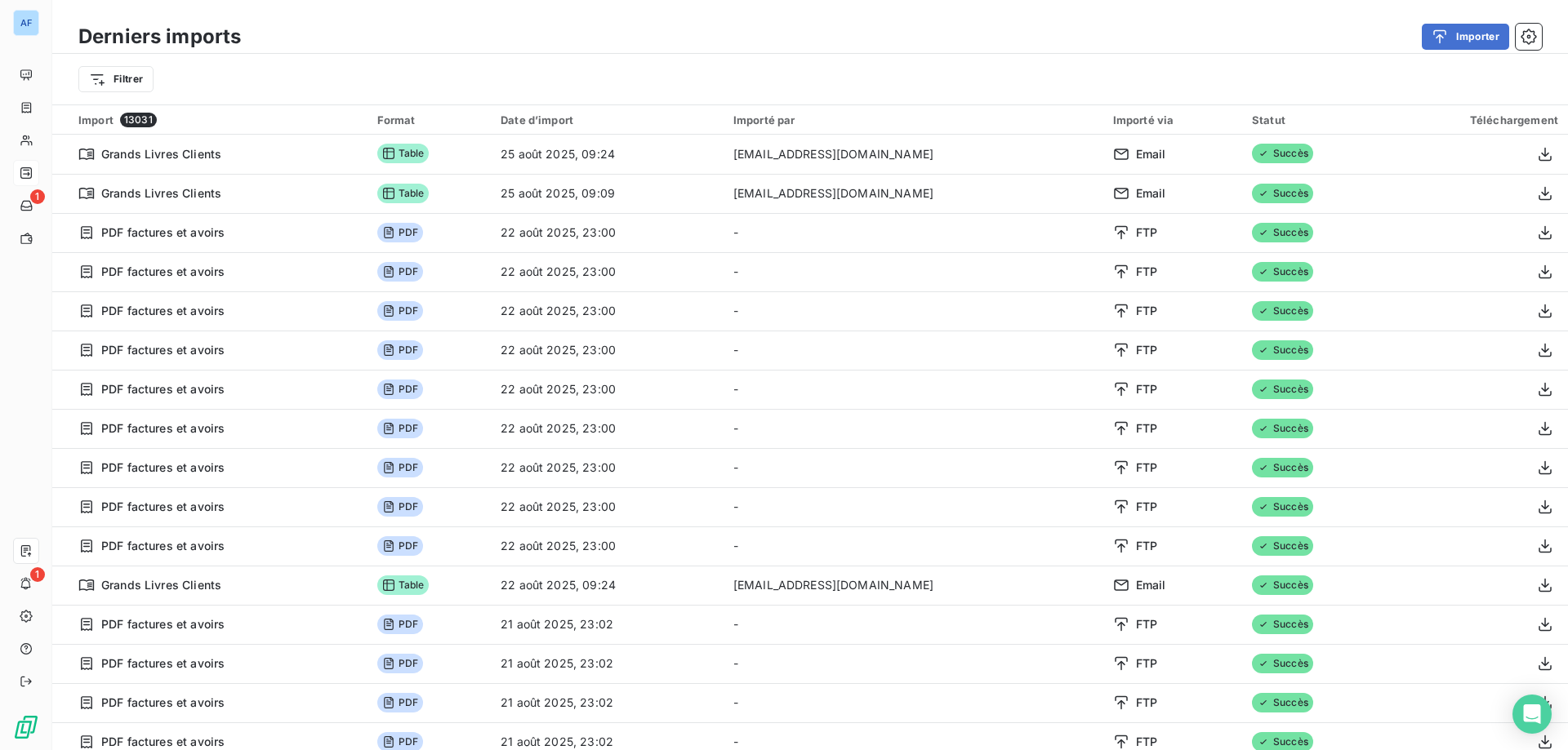
click at [552, 52] on div "Derniers imports Importer" at bounding box center [810, 37] width 1516 height 34
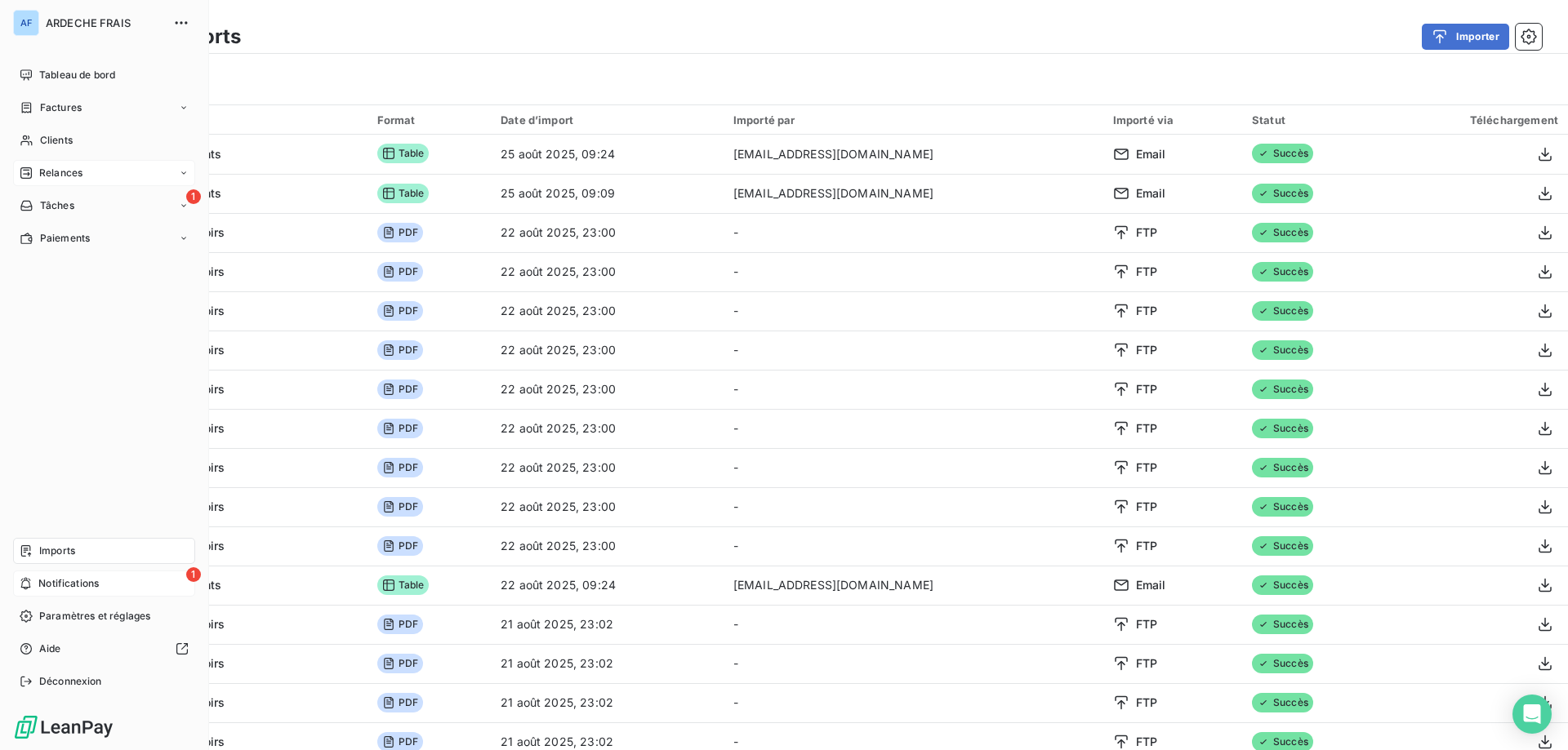
click at [72, 577] on span "Notifications" at bounding box center [68, 584] width 61 height 15
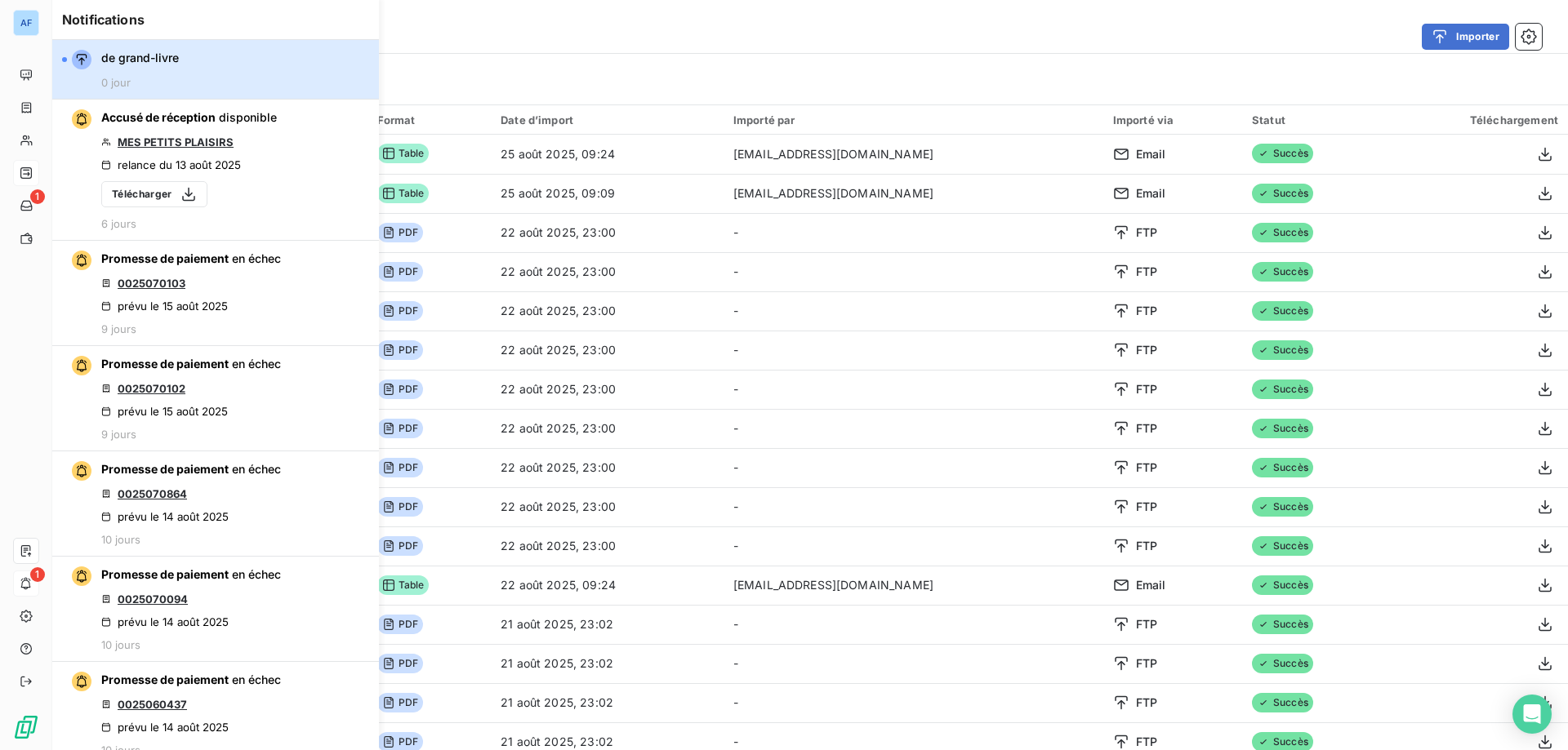
click at [150, 73] on div "de grand-livre 0 jour" at bounding box center [140, 69] width 77 height 39
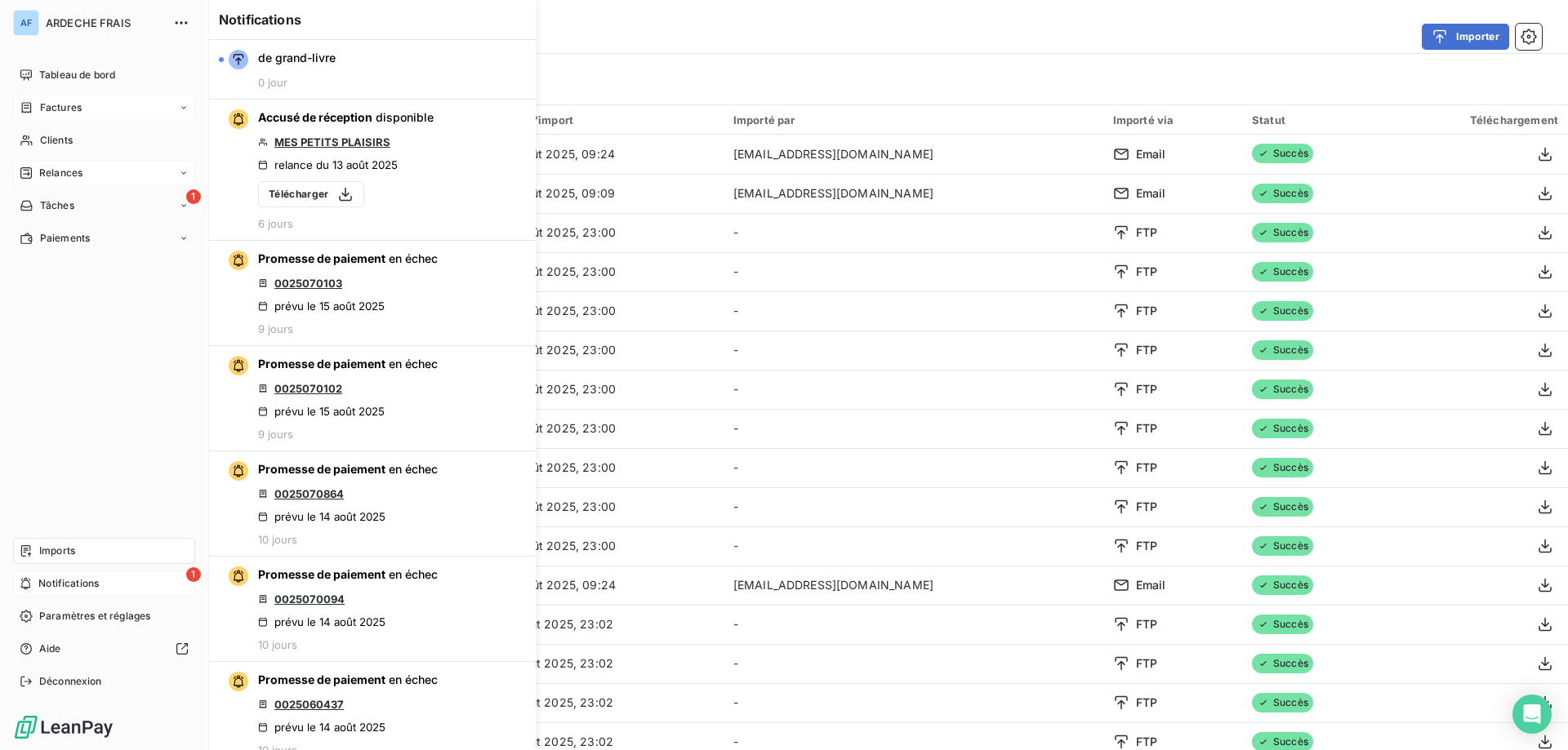
click at [35, 110] on div "Factures" at bounding box center [51, 108] width 62 height 15
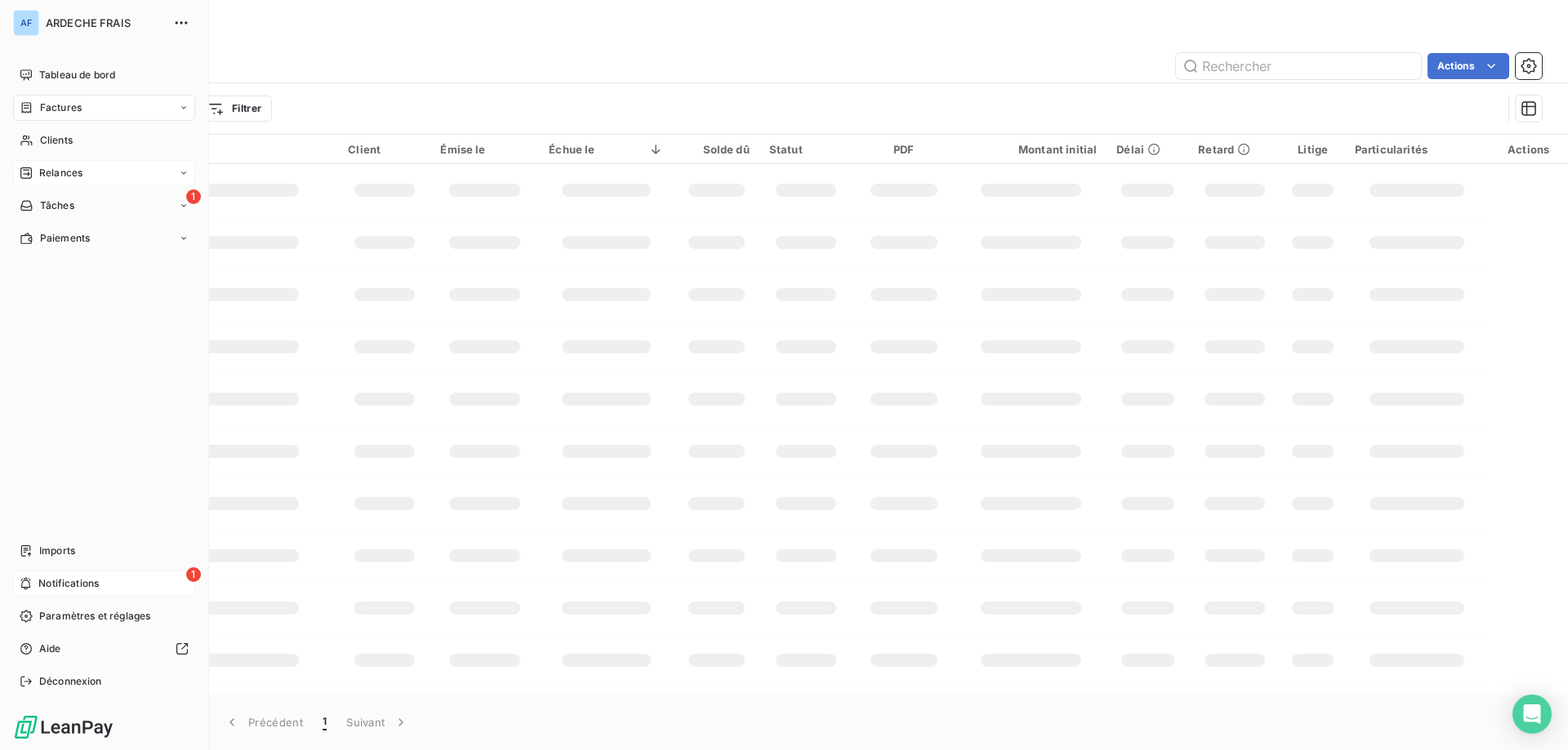
click at [91, 576] on div "1 Notifications" at bounding box center [104, 583] width 182 height 26
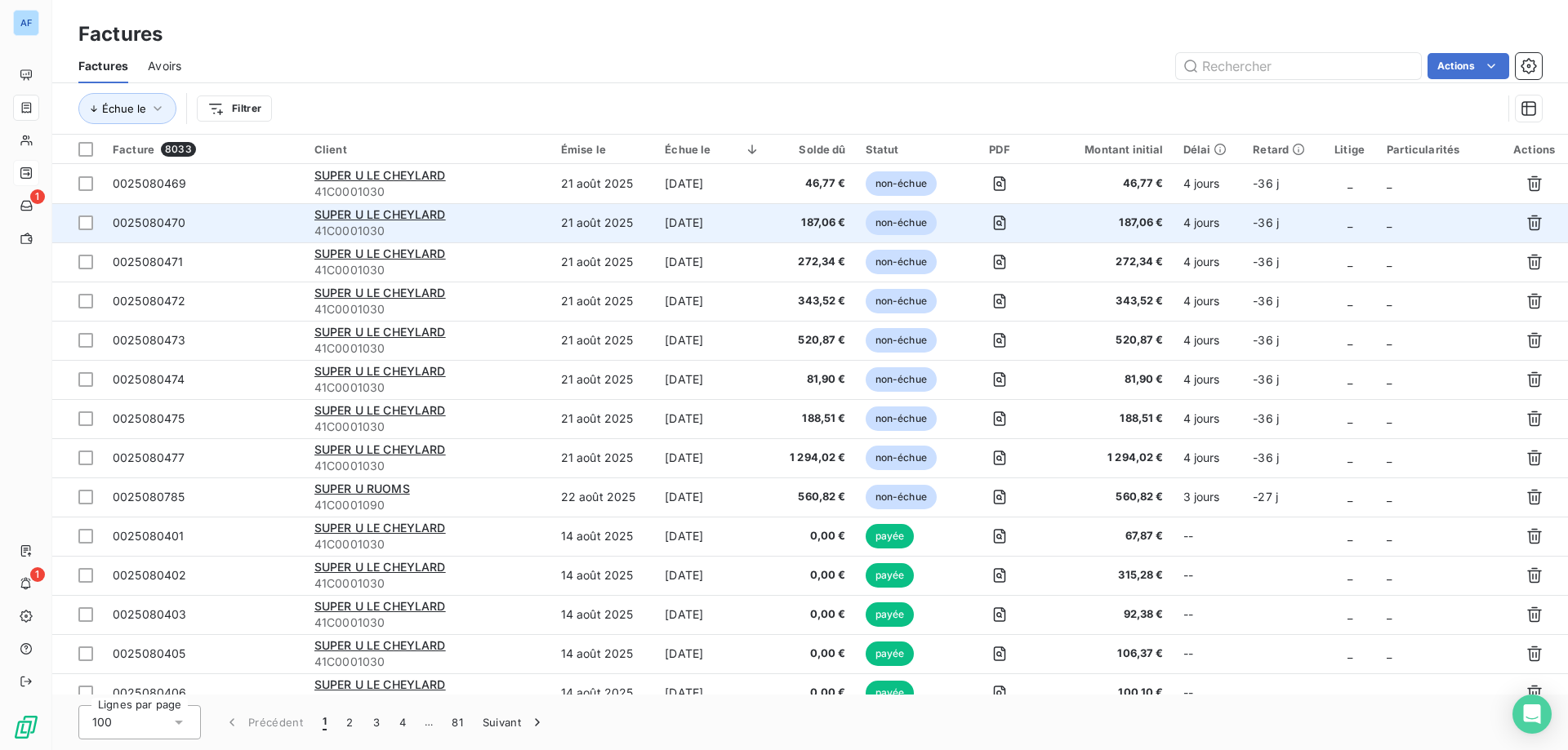
click at [521, 216] on div "SUPER U LE CHEYLARD" at bounding box center [427, 215] width 227 height 17
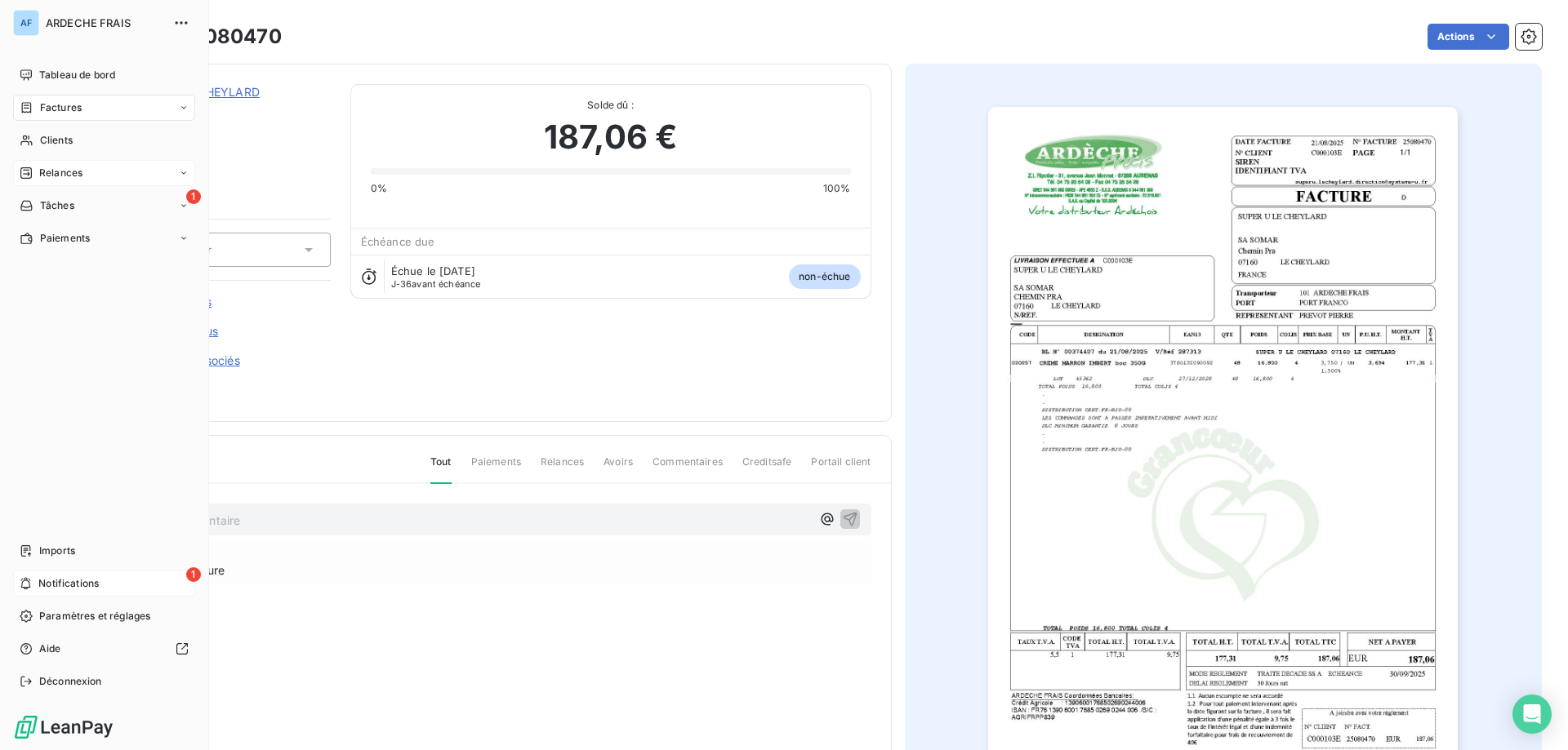
click at [49, 585] on span "Notifications" at bounding box center [68, 584] width 61 height 15
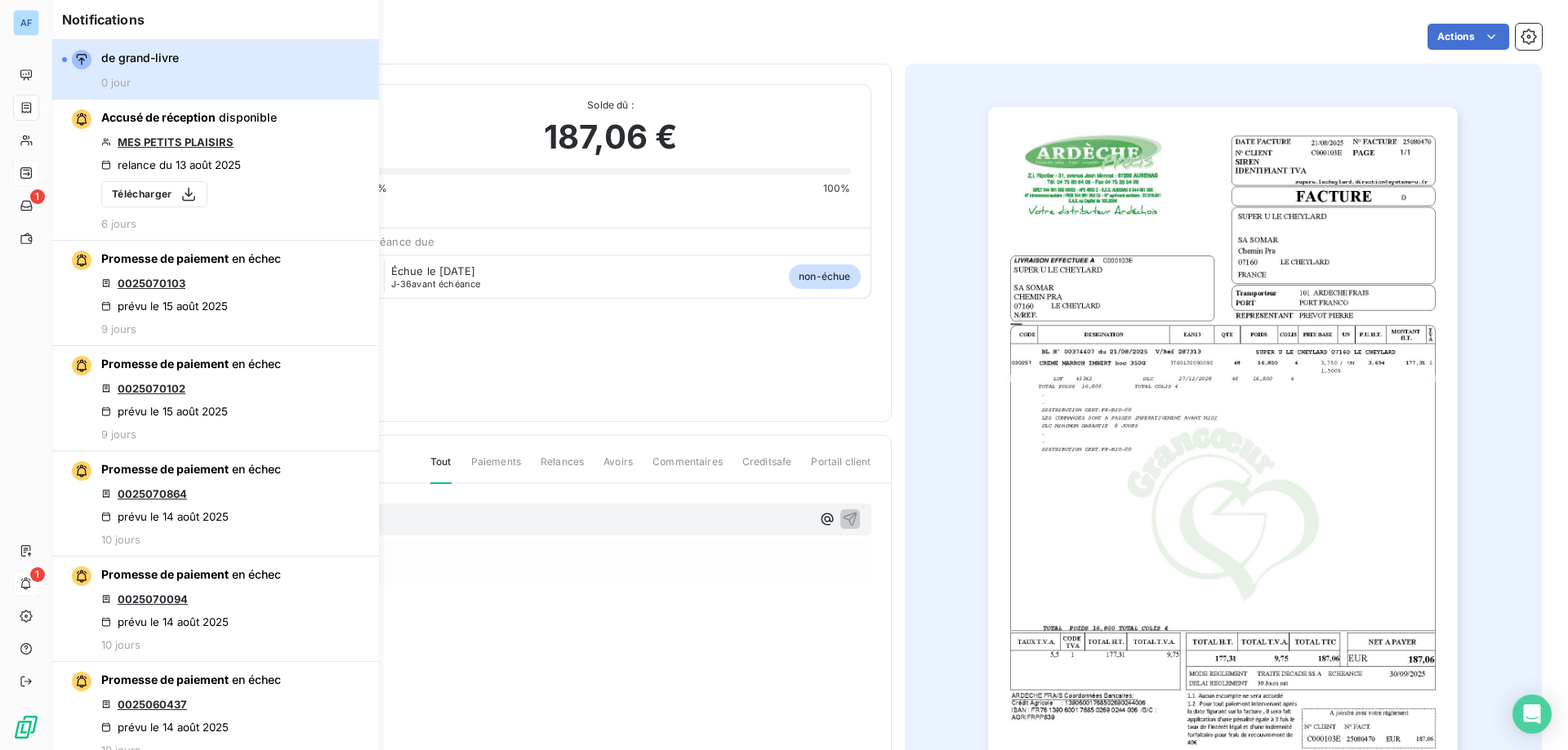
click at [262, 71] on button "de grand-livre 0 jour" at bounding box center [215, 70] width 327 height 60
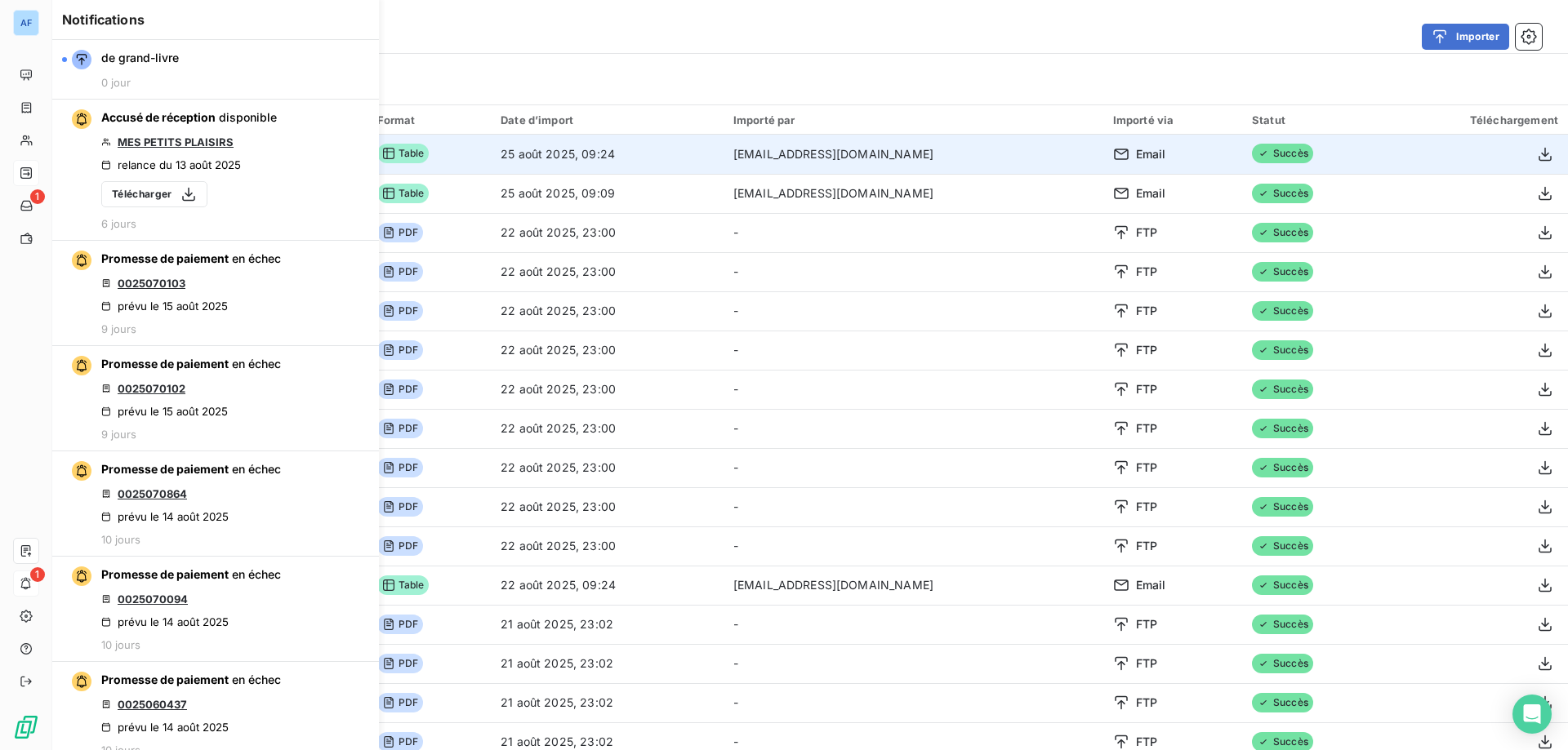
click at [777, 161] on td "[EMAIL_ADDRESS][DOMAIN_NAME]" at bounding box center [913, 154] width 380 height 39
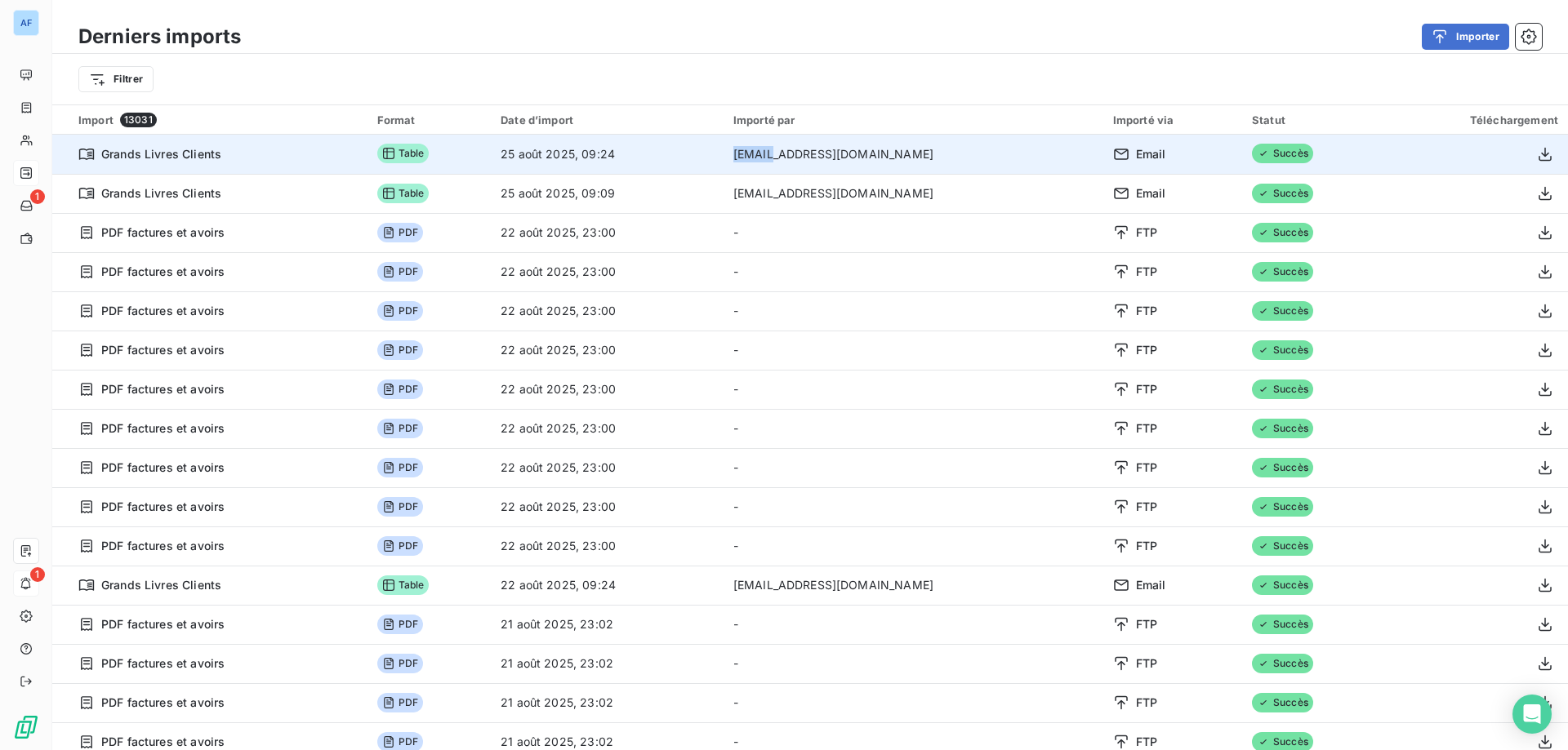
click at [777, 161] on td "[EMAIL_ADDRESS][DOMAIN_NAME]" at bounding box center [913, 154] width 380 height 39
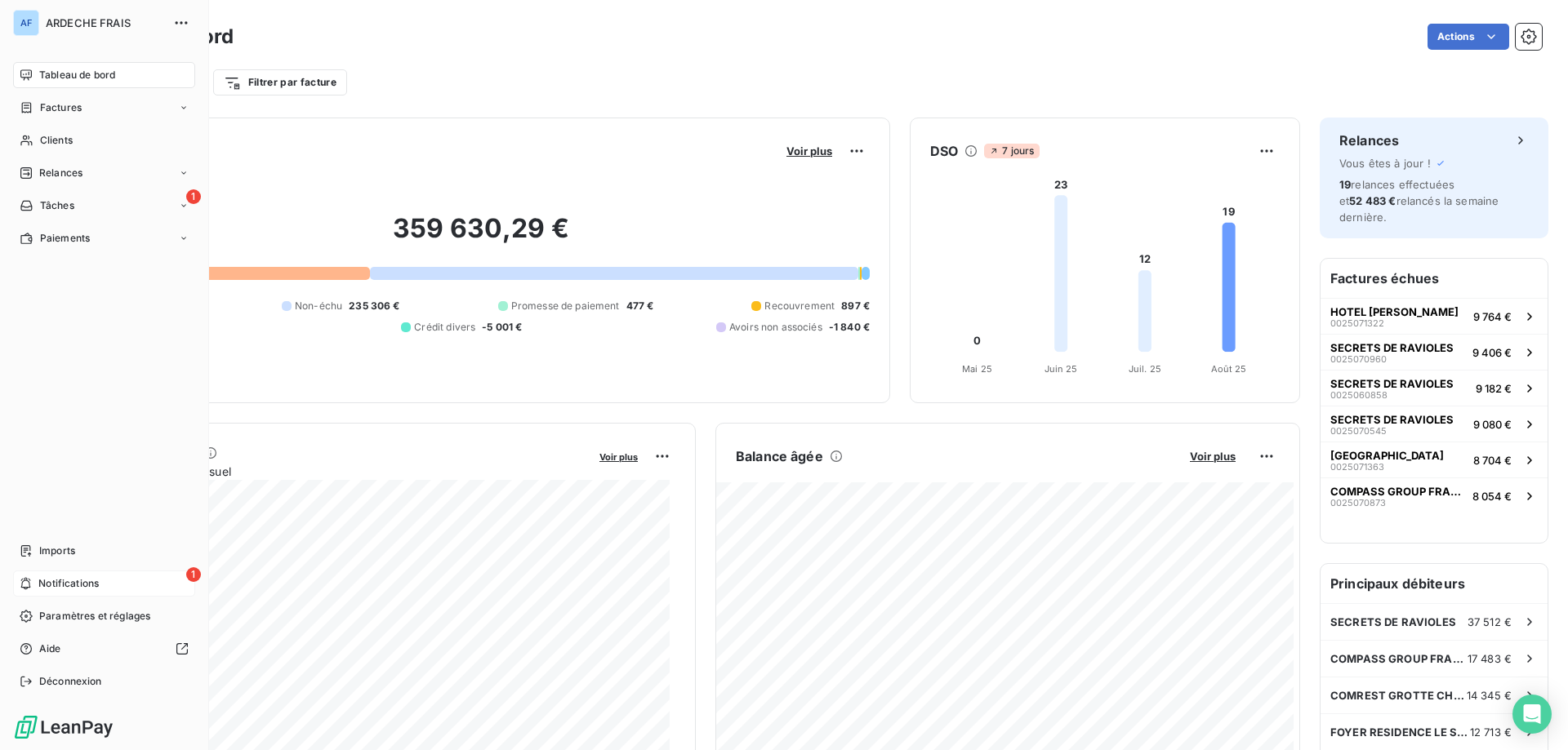
click at [42, 585] on span "Notifications" at bounding box center [68, 584] width 61 height 15
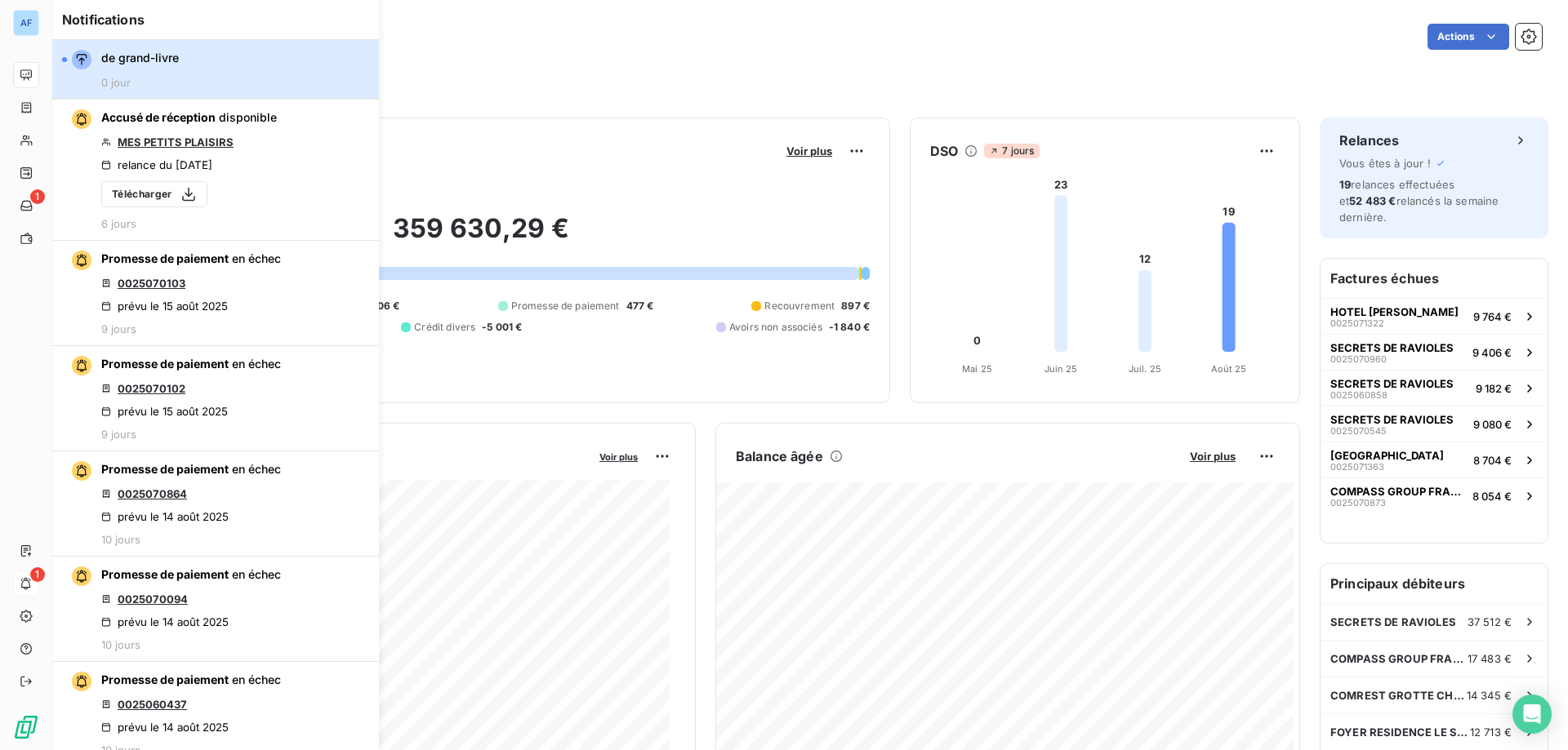
click at [61, 59] on button "de grand-livre 0 jour" at bounding box center [215, 70] width 327 height 60
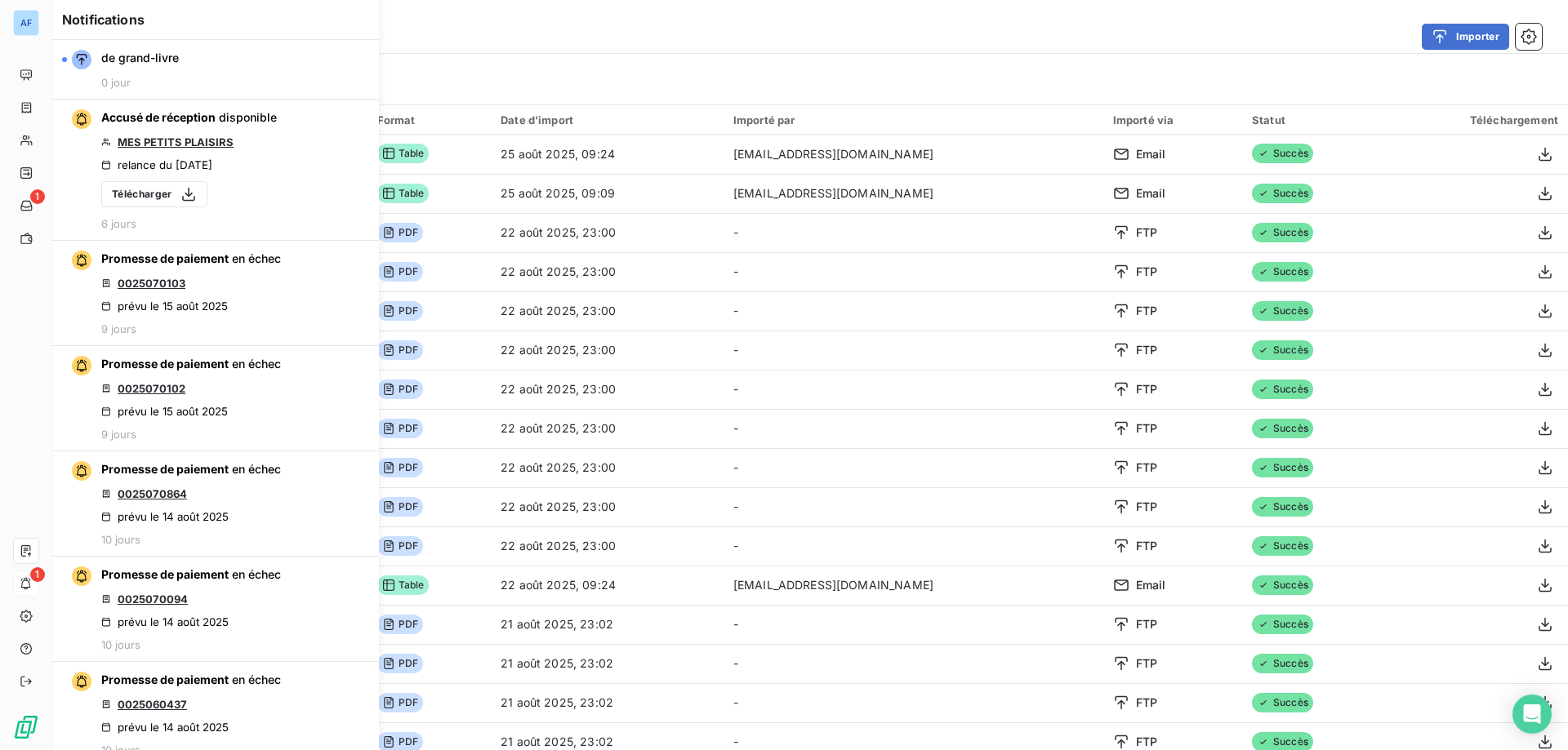
click at [853, 68] on div "Filtrer" at bounding box center [809, 79] width 1463 height 31
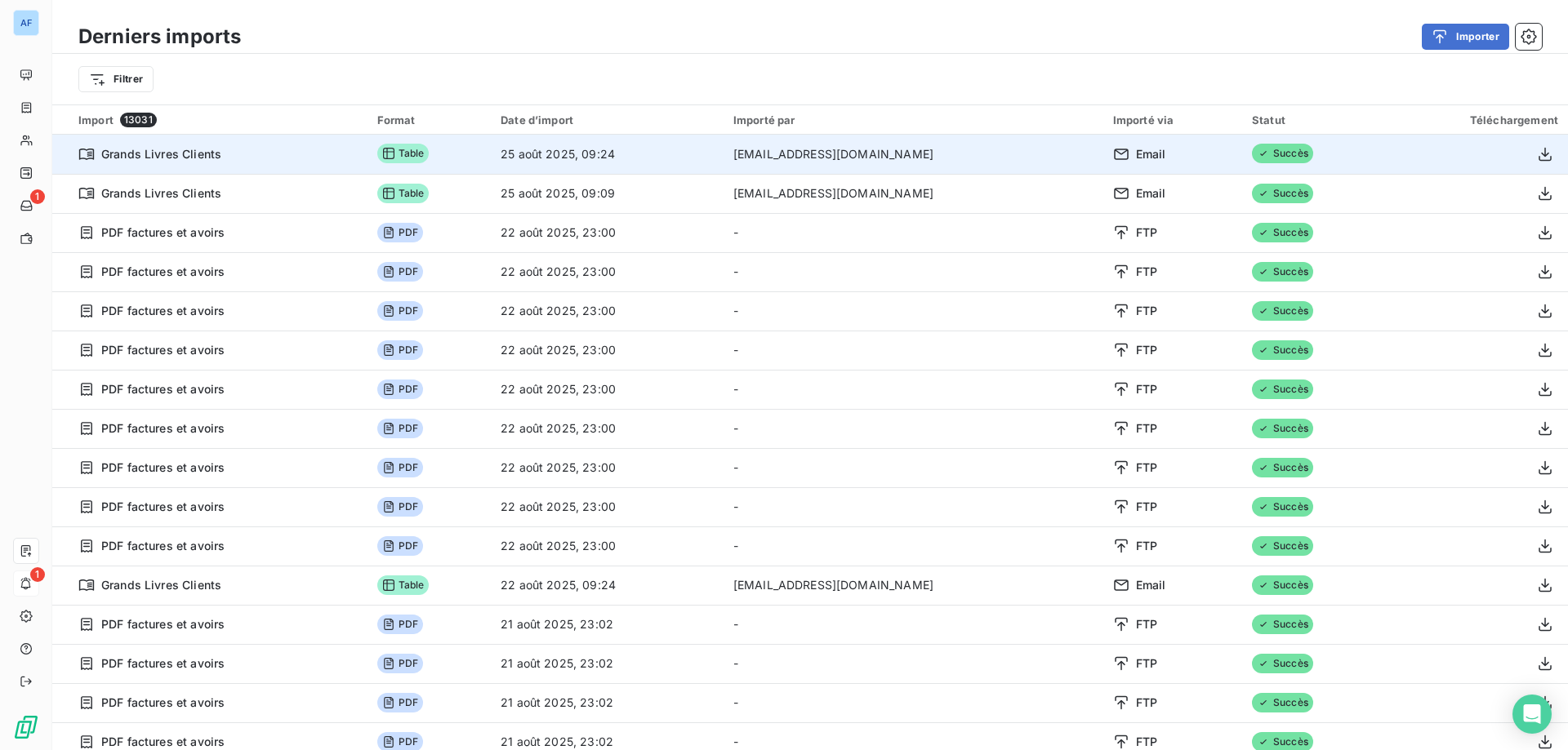
click at [1251, 162] on span "Succès" at bounding box center [1282, 154] width 61 height 20
click at [250, 164] on td "Grands Livres Clients" at bounding box center [209, 154] width 315 height 39
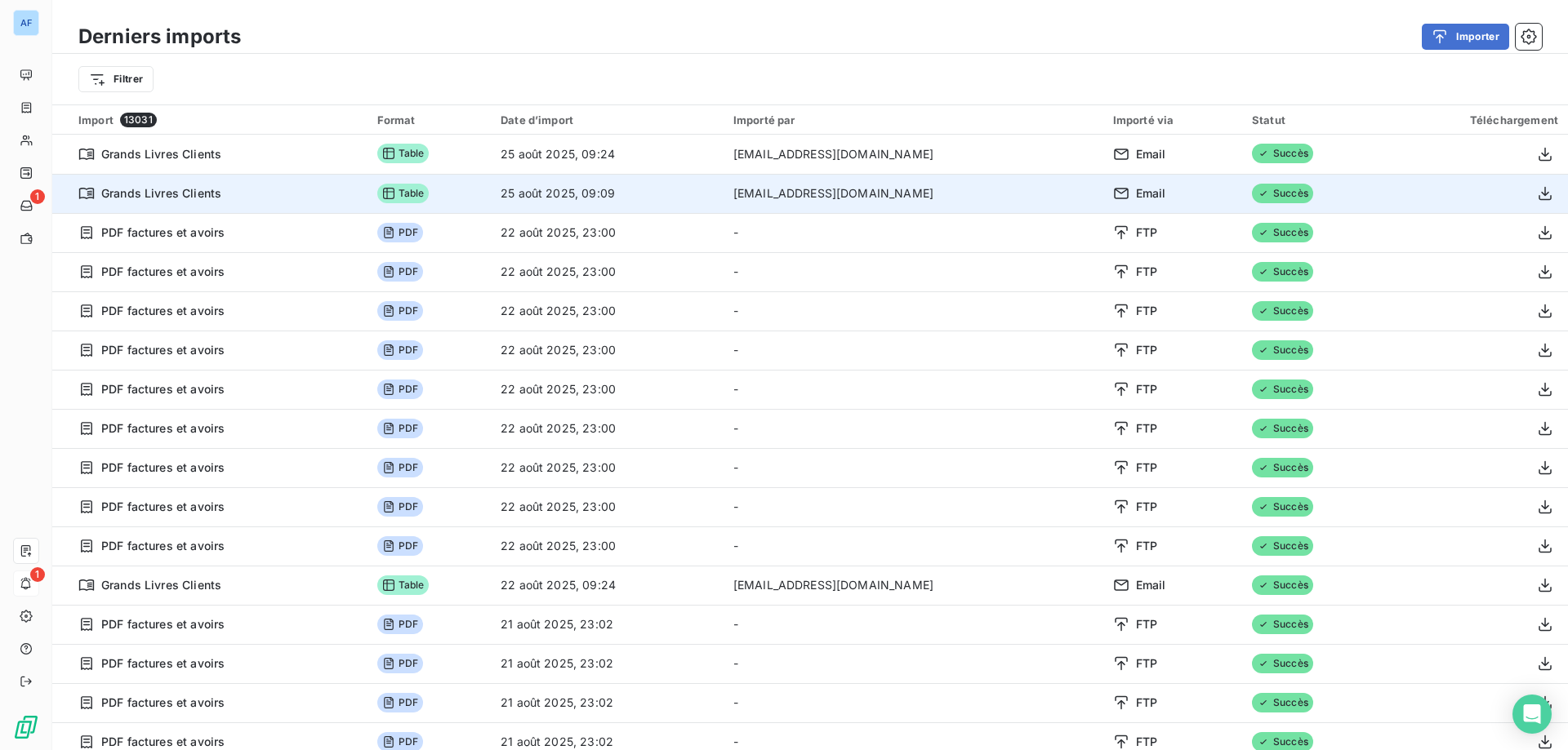
click at [240, 198] on div "Grands Livres Clients" at bounding box center [218, 194] width 279 height 17
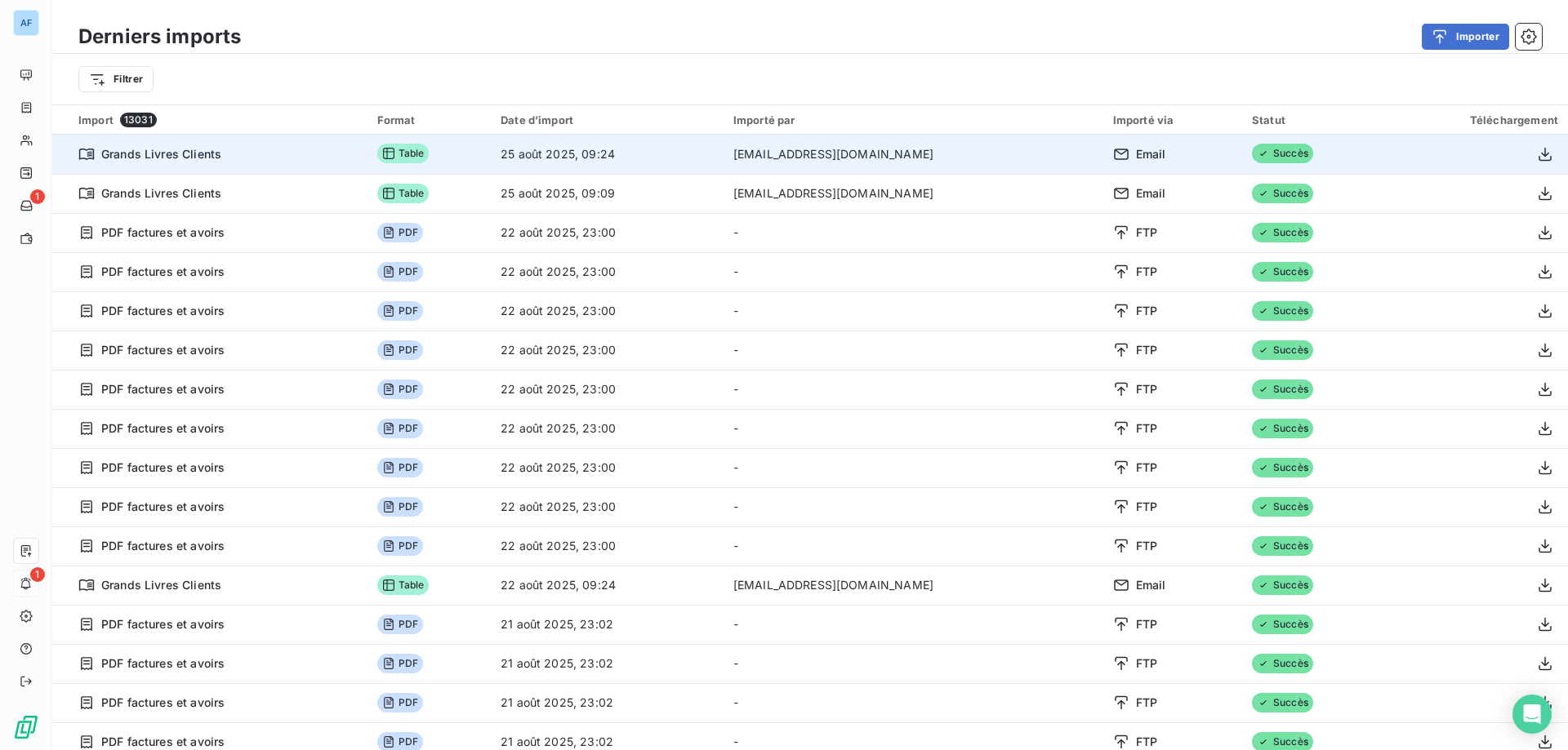
click at [237, 167] on td "Grands Livres Clients" at bounding box center [209, 154] width 315 height 39
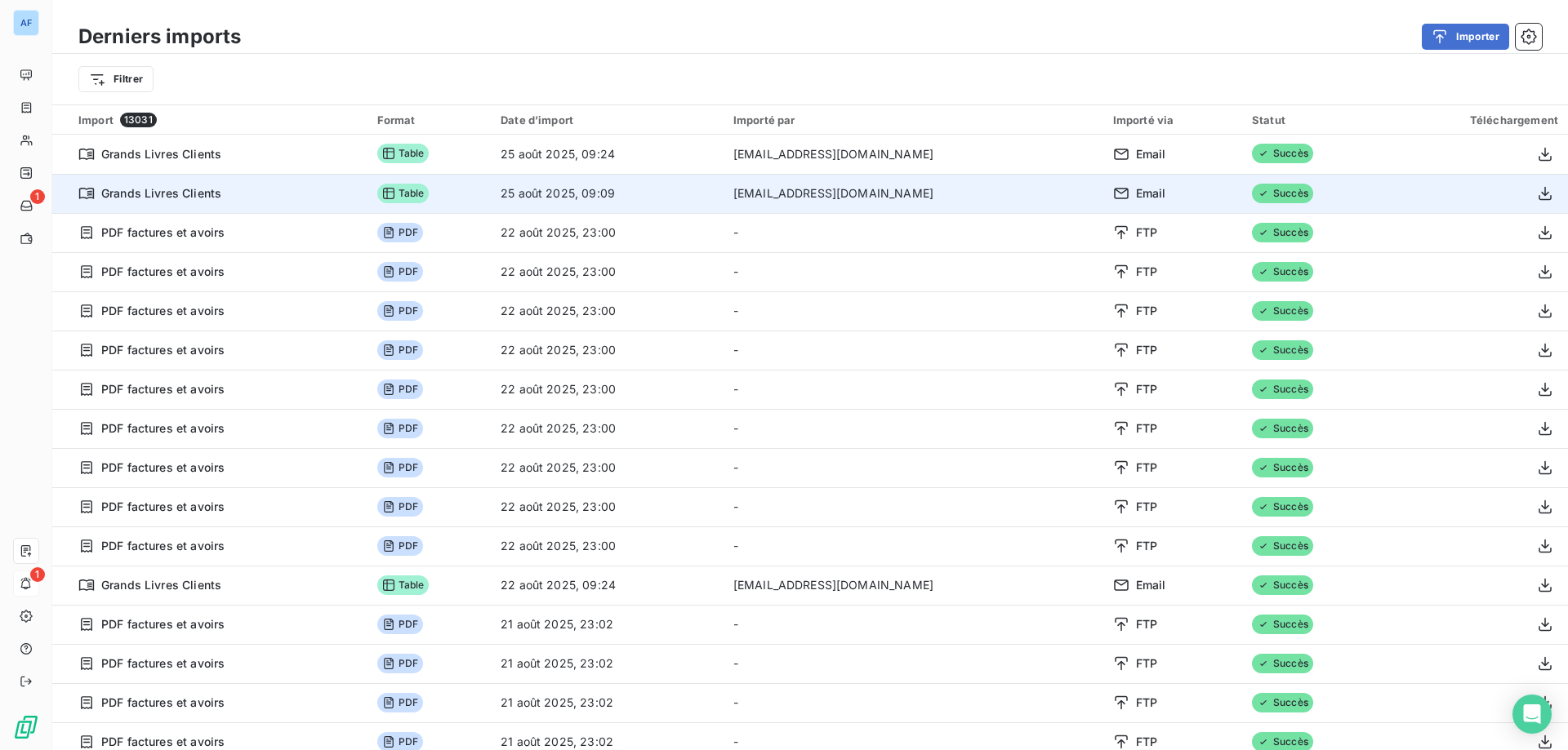
click at [229, 198] on div "Grands Livres Clients" at bounding box center [218, 194] width 279 height 17
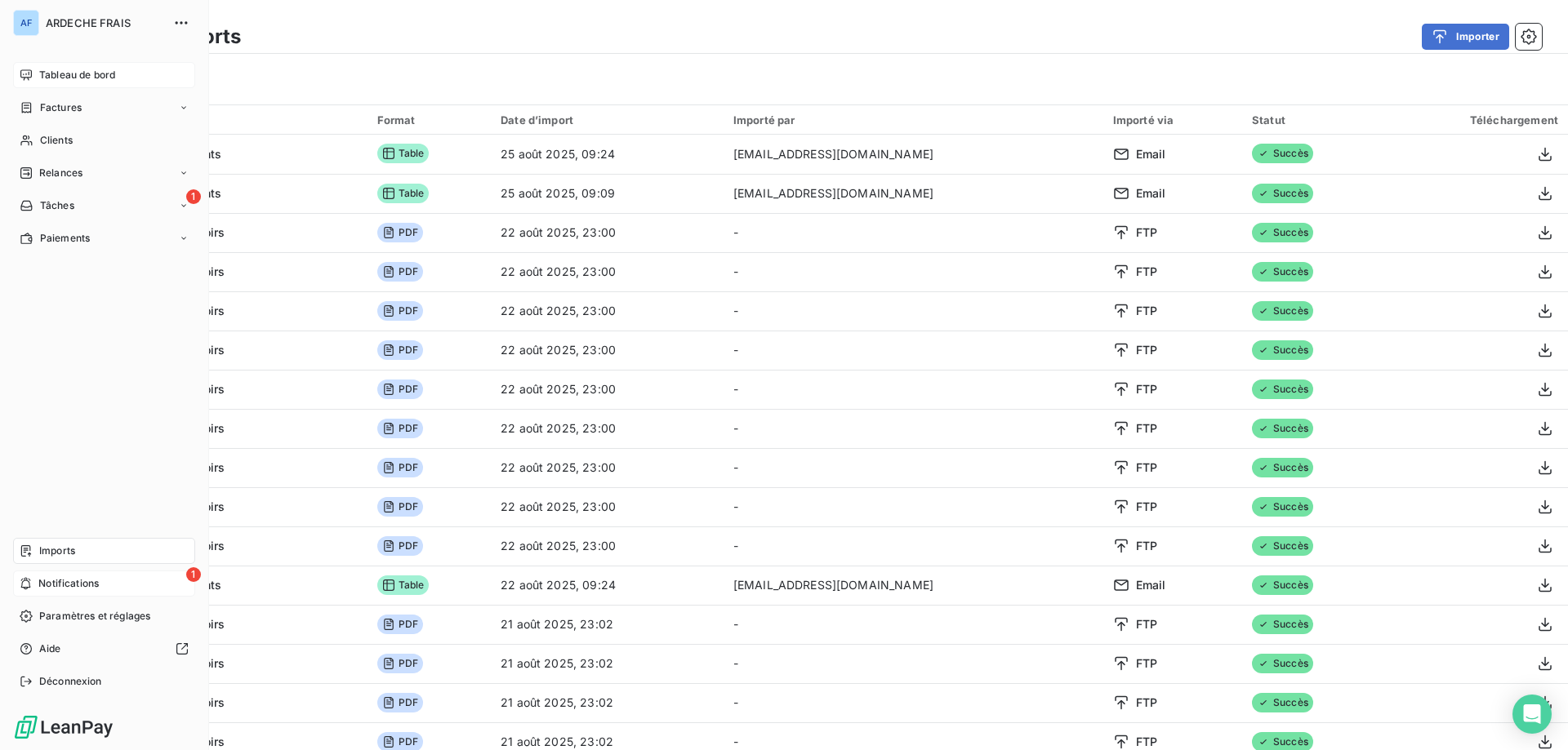
click at [91, 73] on span "Tableau de bord" at bounding box center [76, 76] width 76 height 15
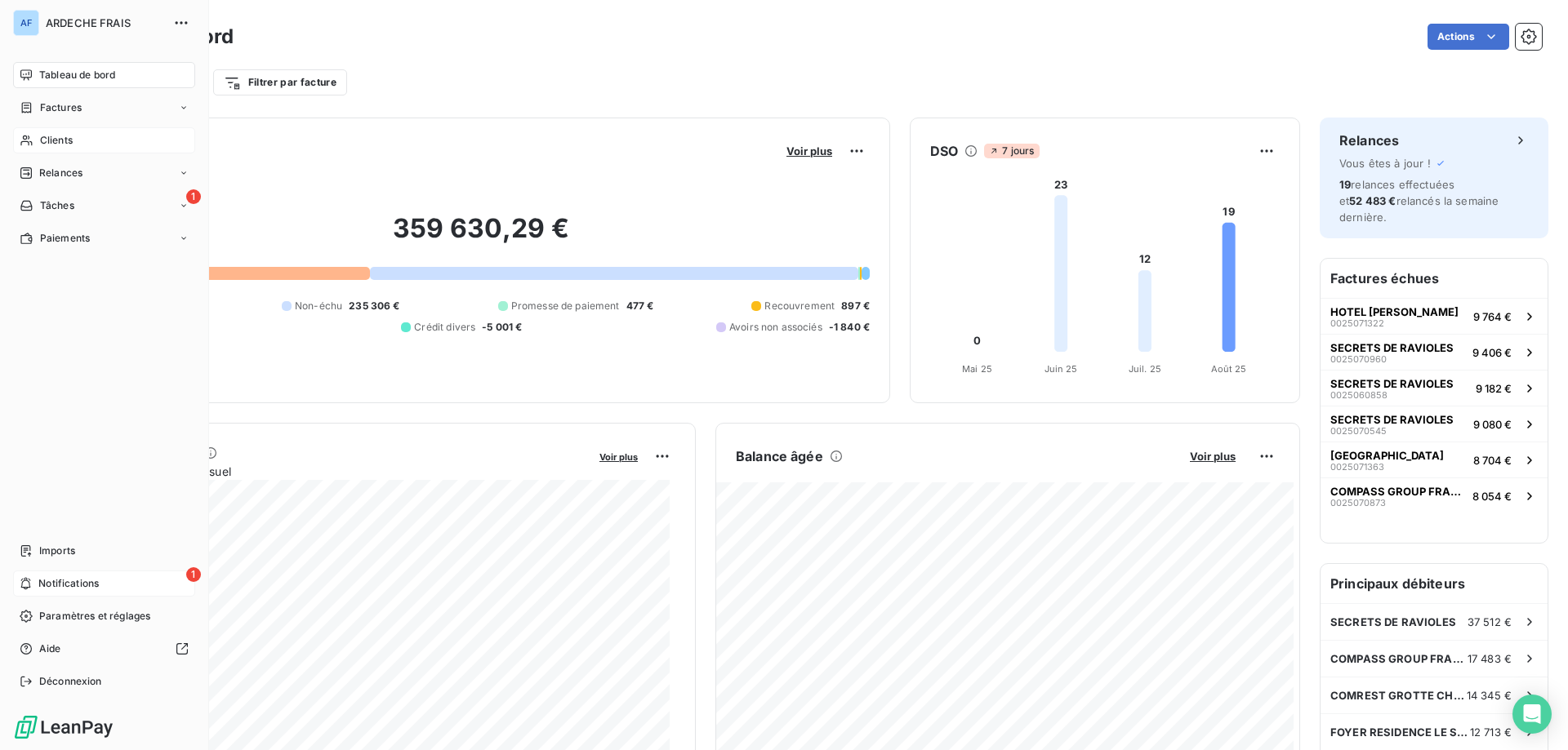
click at [52, 149] on div "Clients" at bounding box center [104, 140] width 182 height 26
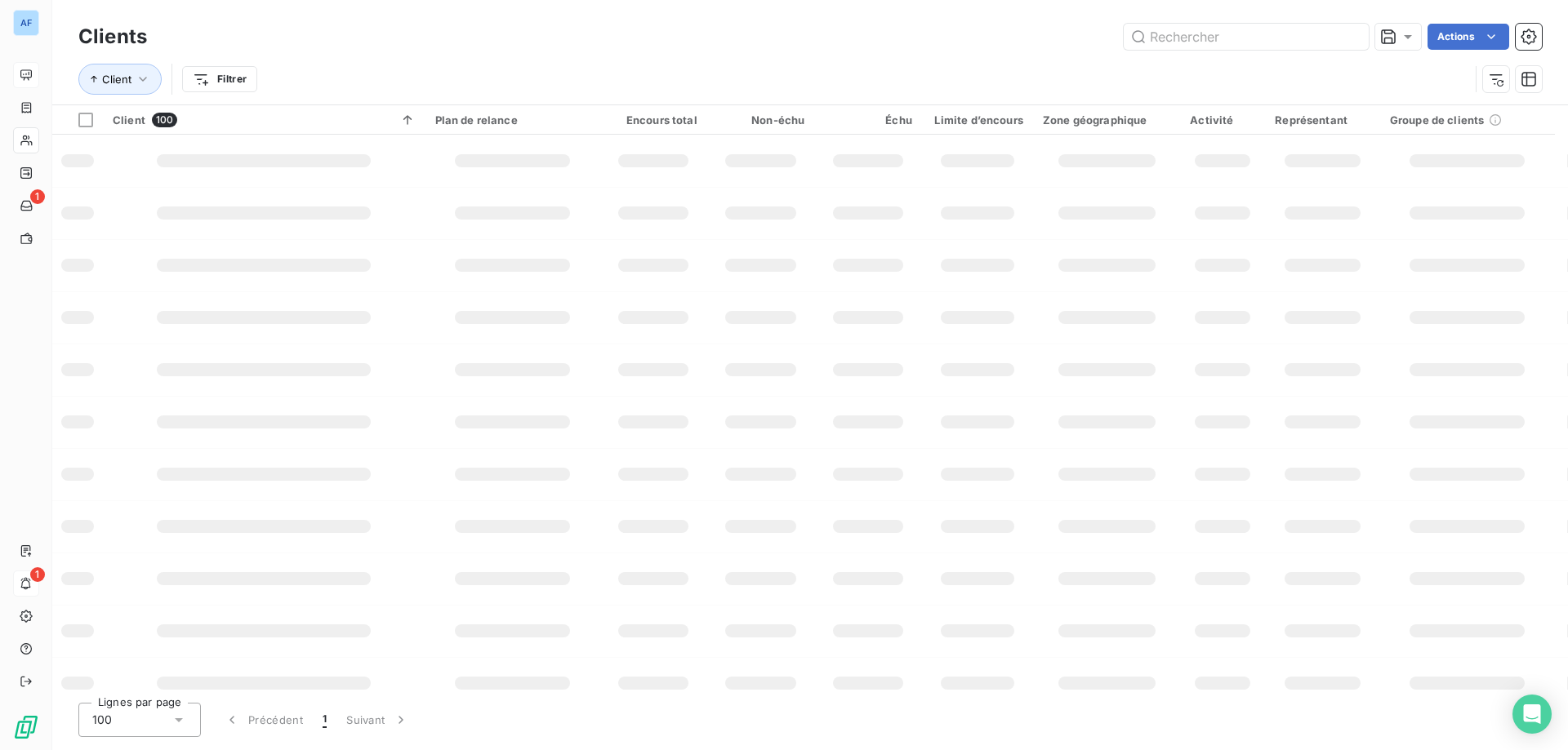
click at [165, 722] on div "100" at bounding box center [139, 719] width 122 height 34
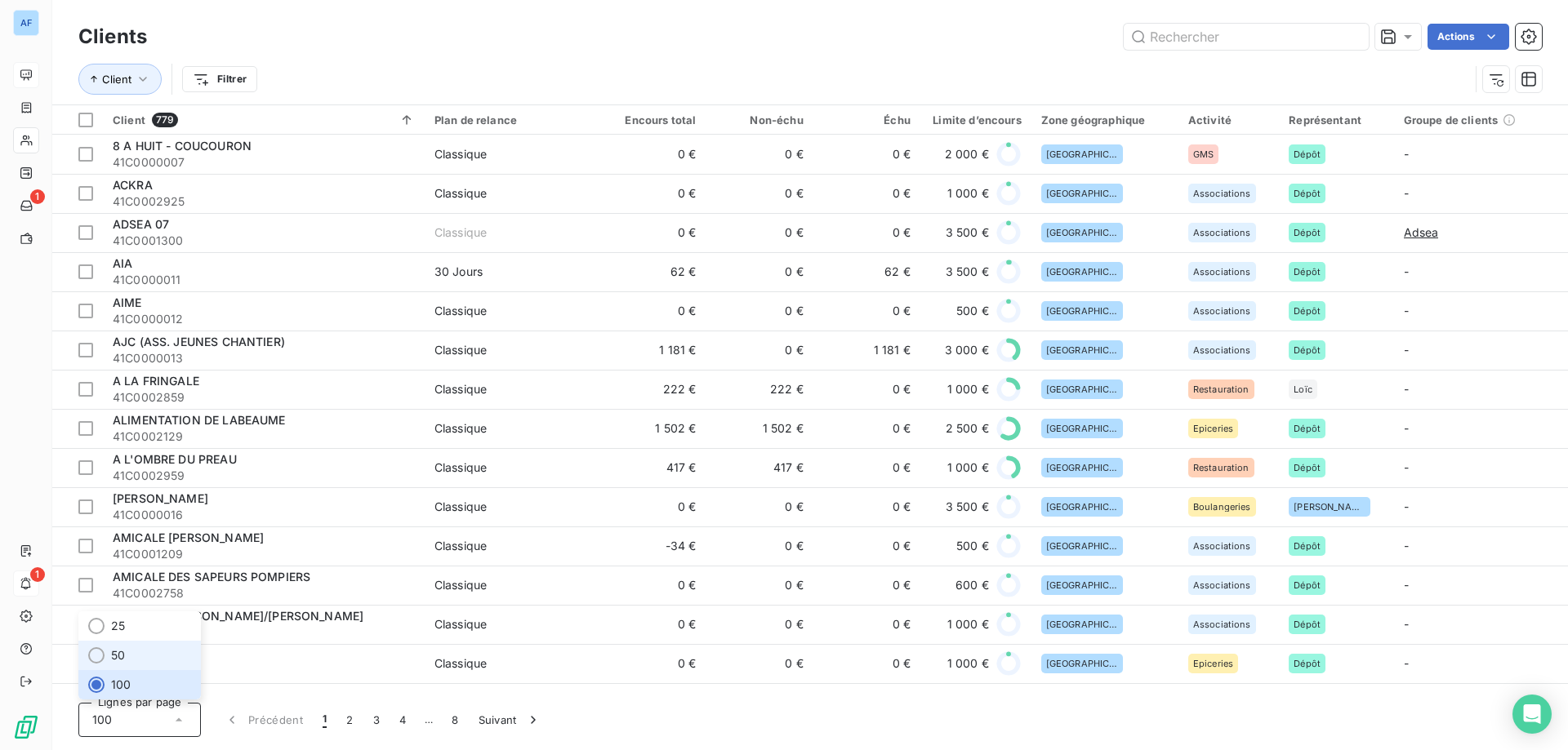
click at [135, 649] on li "50" at bounding box center [139, 654] width 122 height 29
